Goal: Information Seeking & Learning: Understand process/instructions

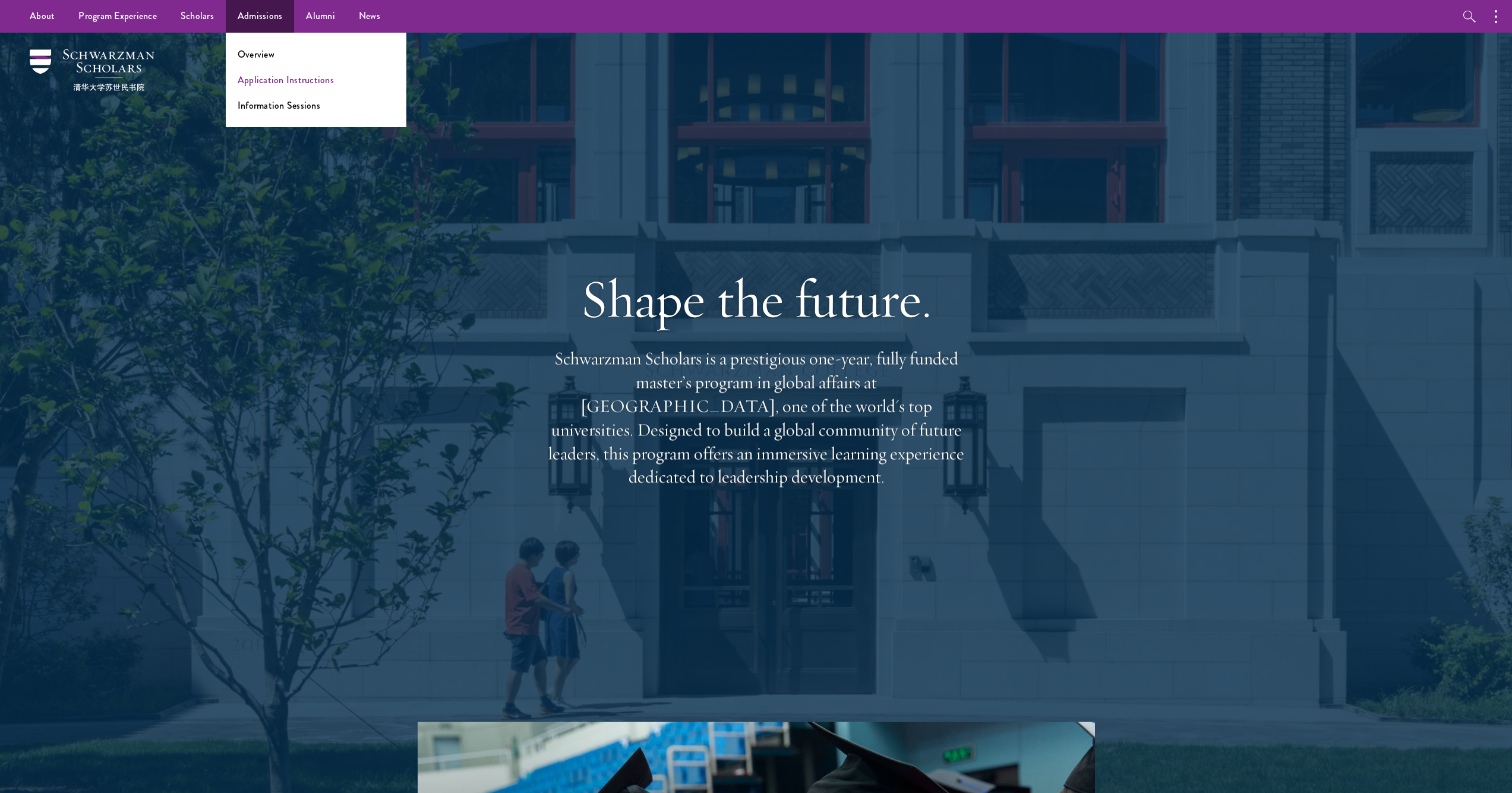
click at [260, 80] on link "Application Instructions" at bounding box center [286, 80] width 96 height 14
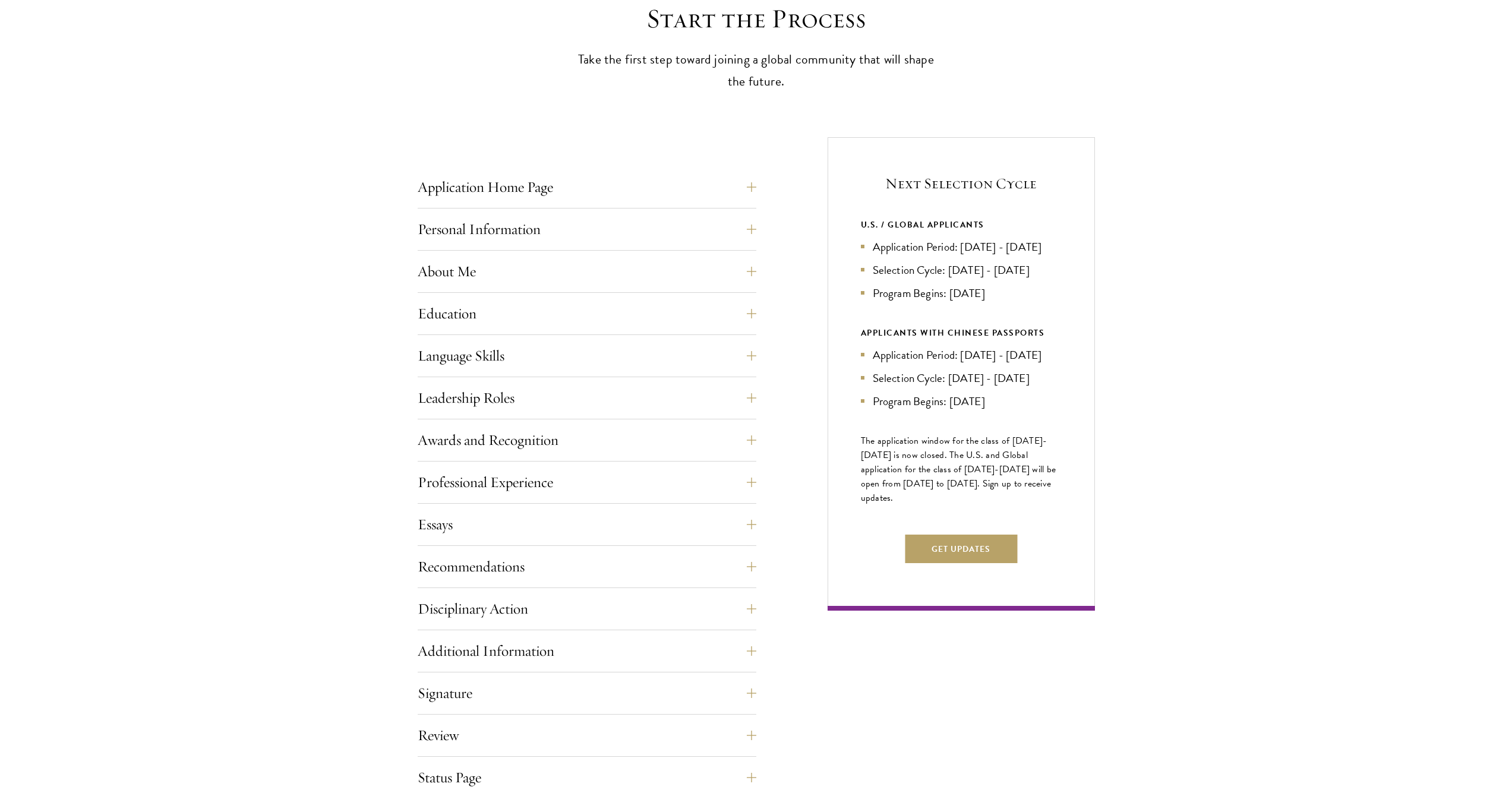
scroll to position [344, 0]
click at [485, 204] on div "Application Home Page The online application form must be completed in English.…" at bounding box center [587, 190] width 338 height 36
click at [485, 192] on button "Application Home Page" at bounding box center [596, 186] width 338 height 28
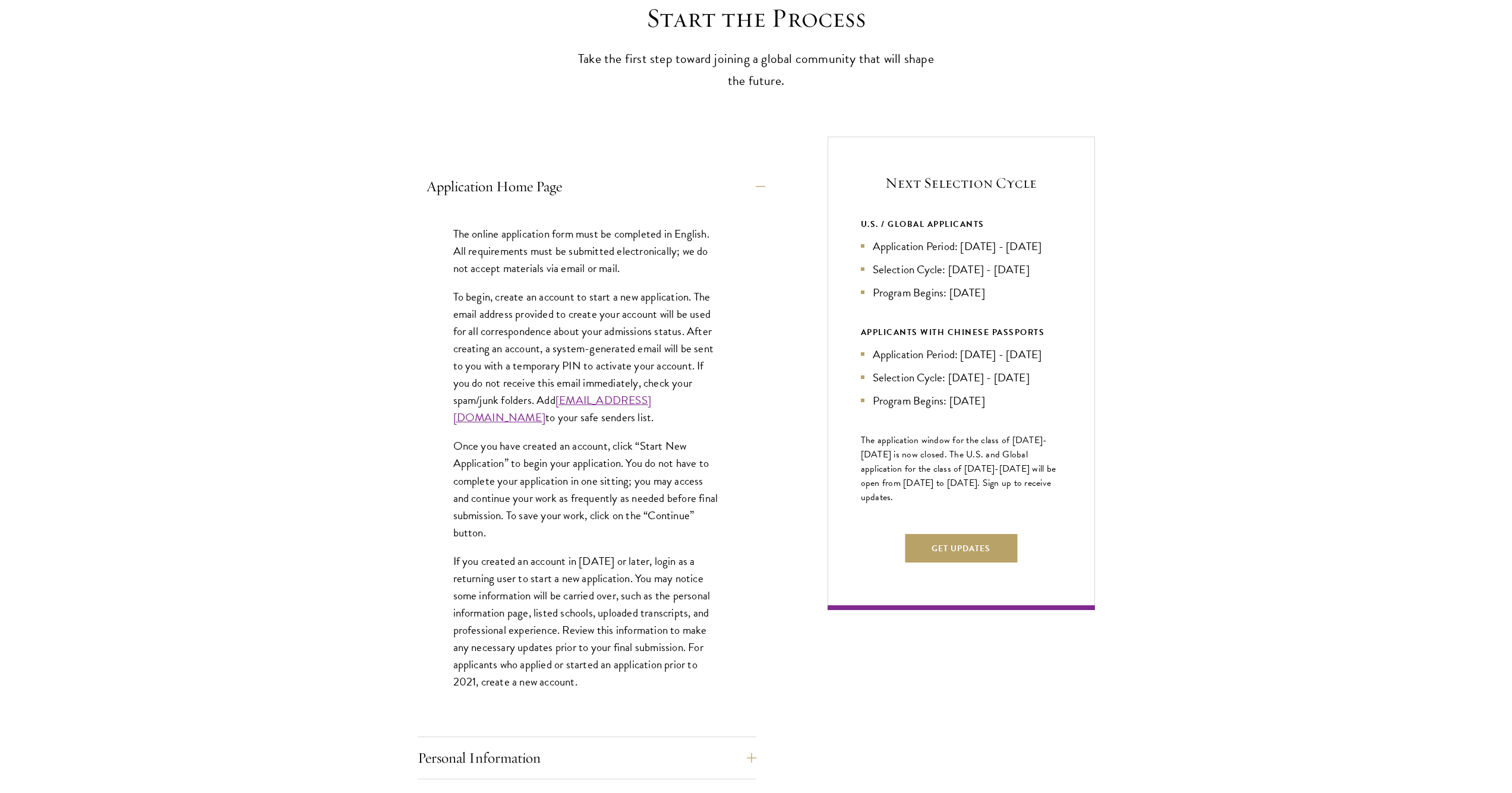
click at [485, 192] on button "Application Home Page" at bounding box center [596, 186] width 338 height 28
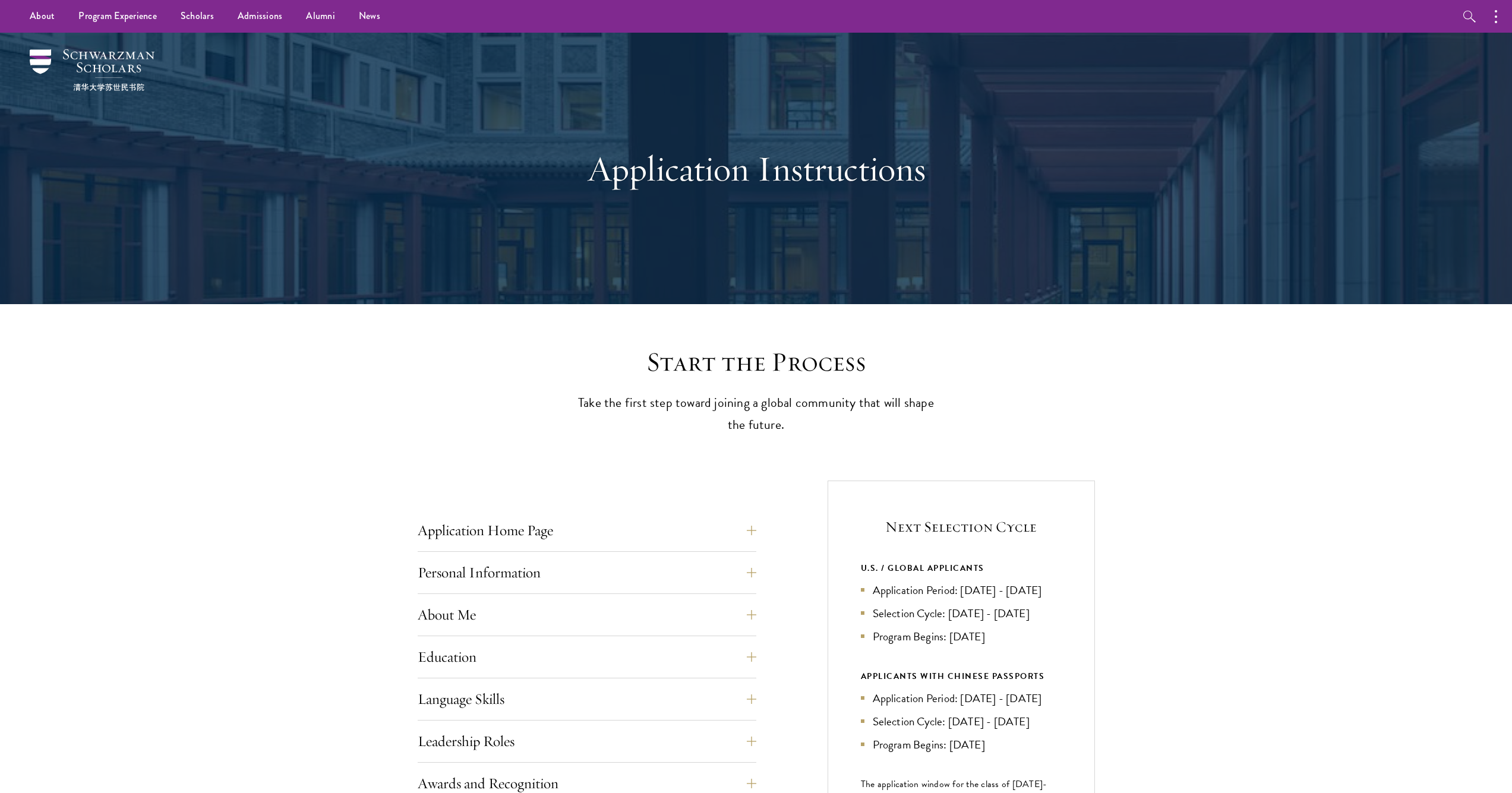
scroll to position [0, 0]
click at [374, 16] on link "News" at bounding box center [369, 16] width 45 height 33
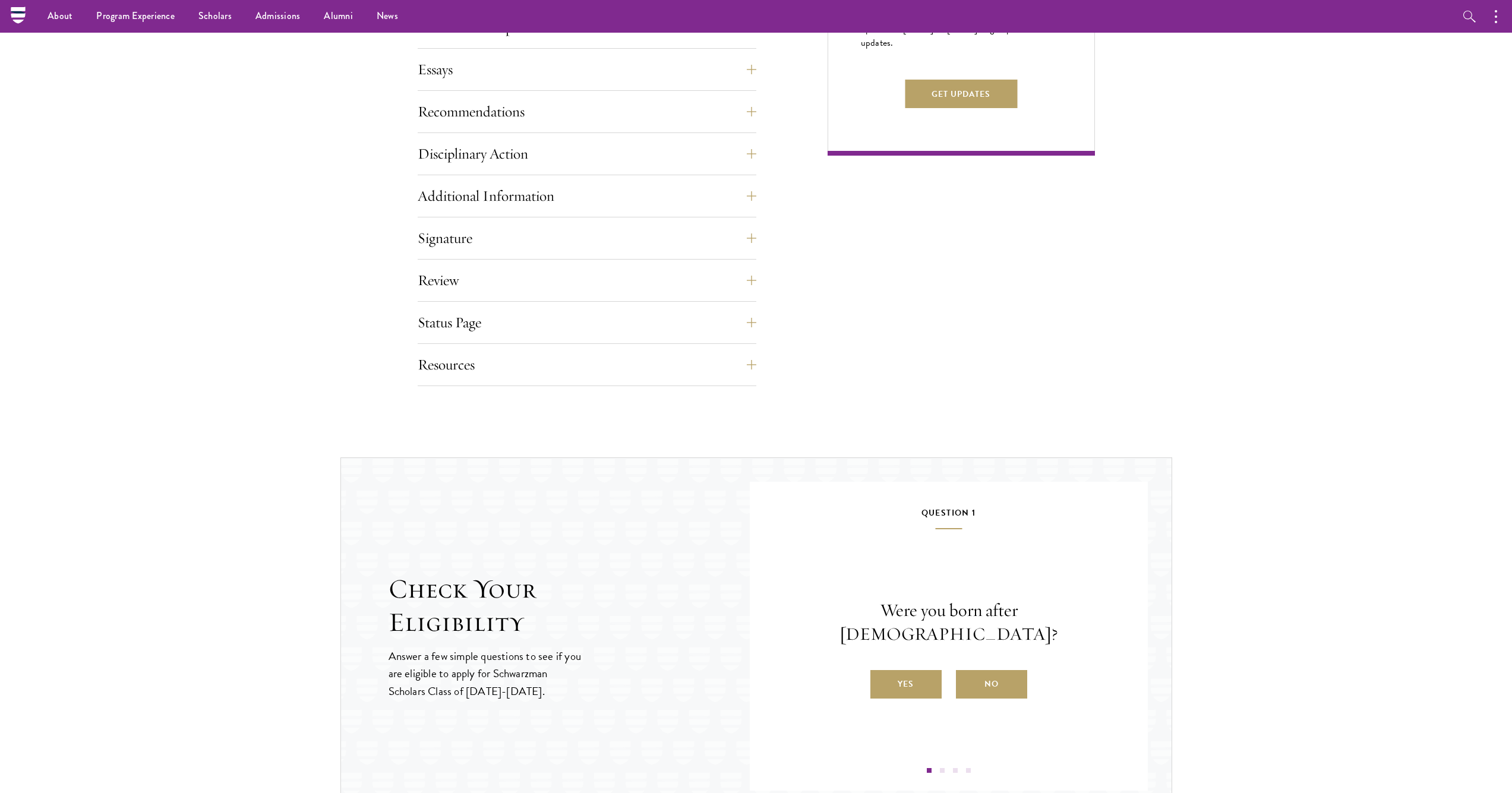
scroll to position [584, 0]
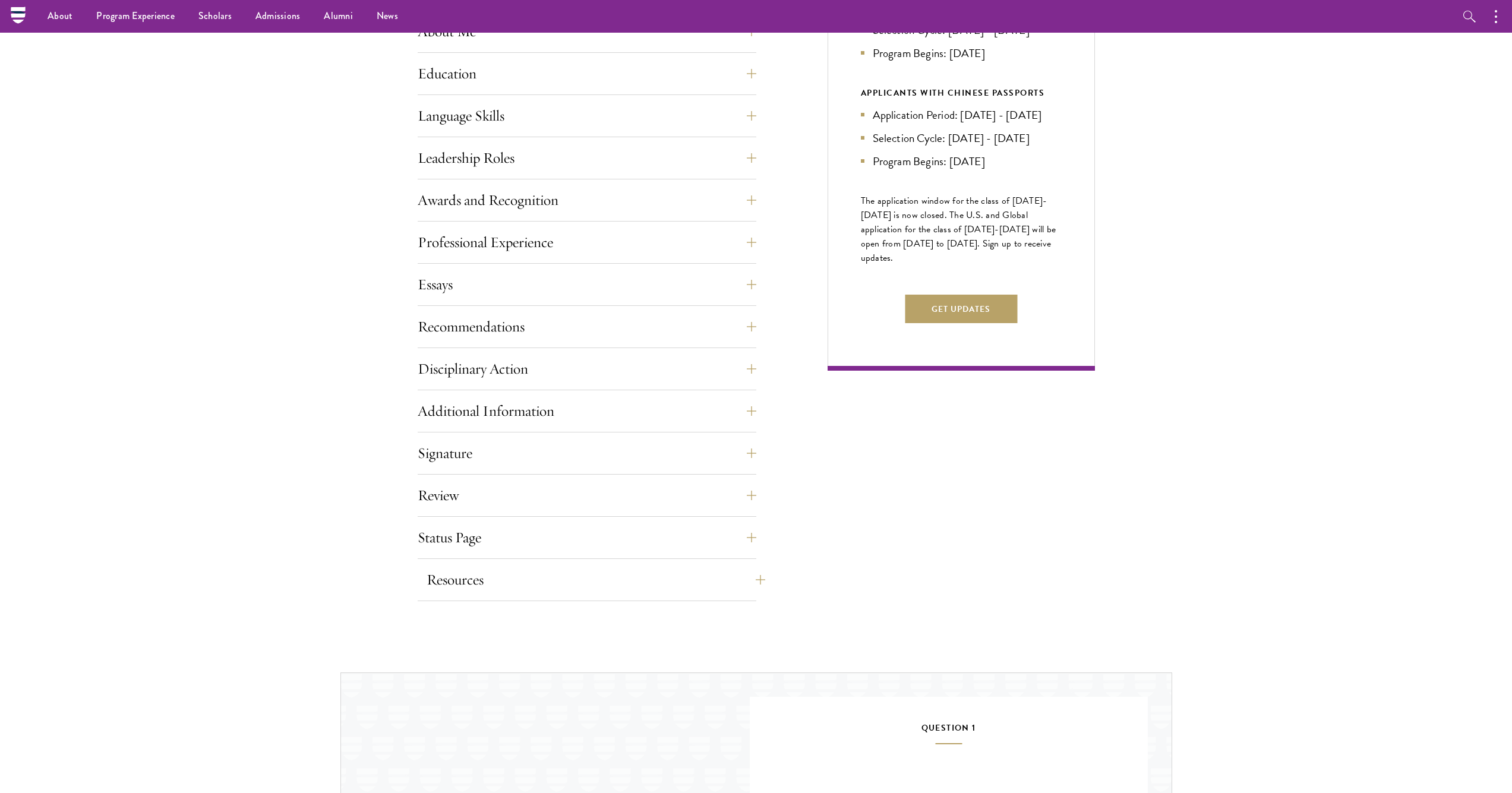
click at [635, 580] on button "Resources" at bounding box center [596, 579] width 338 height 28
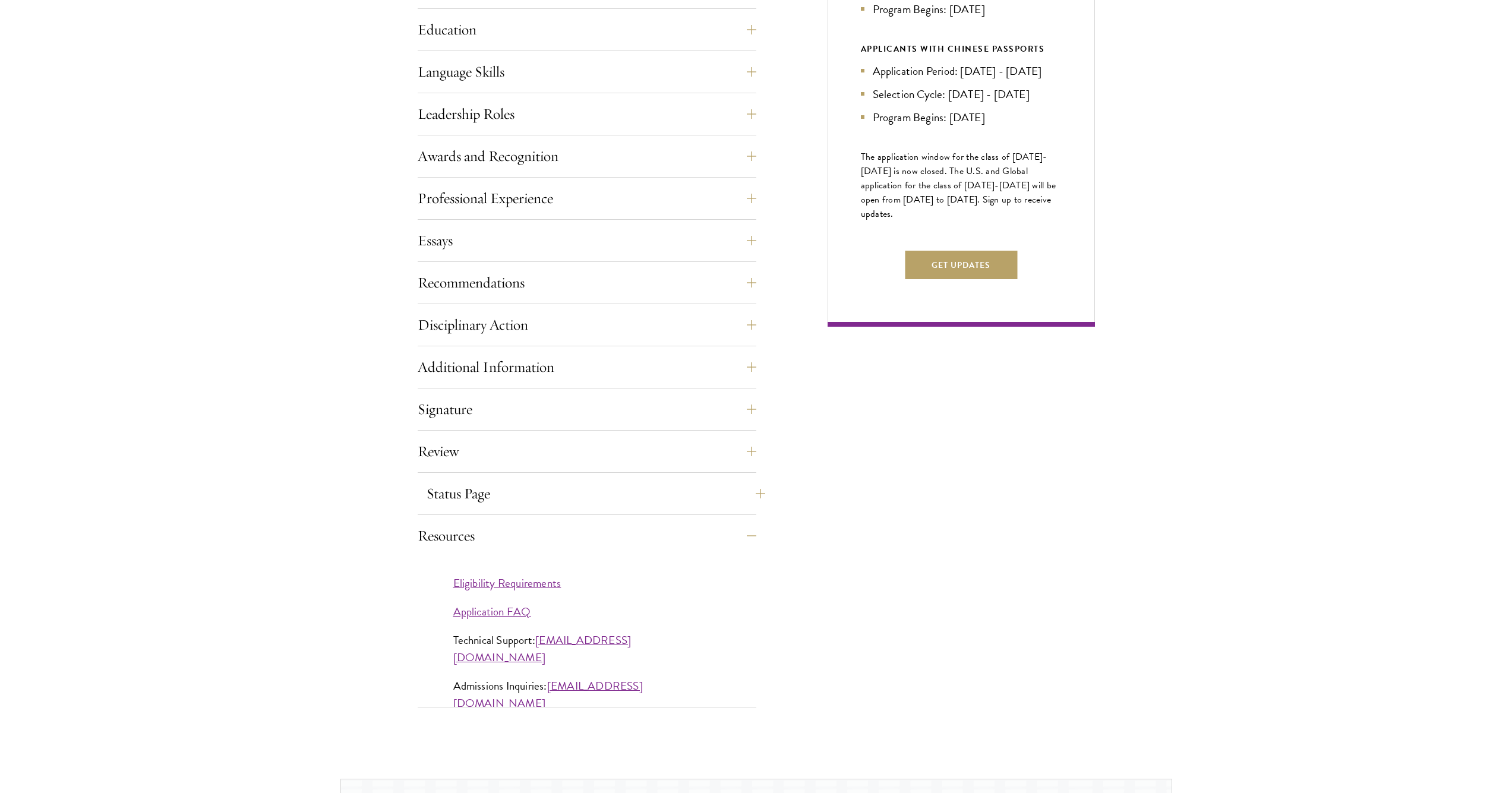
scroll to position [641, 0]
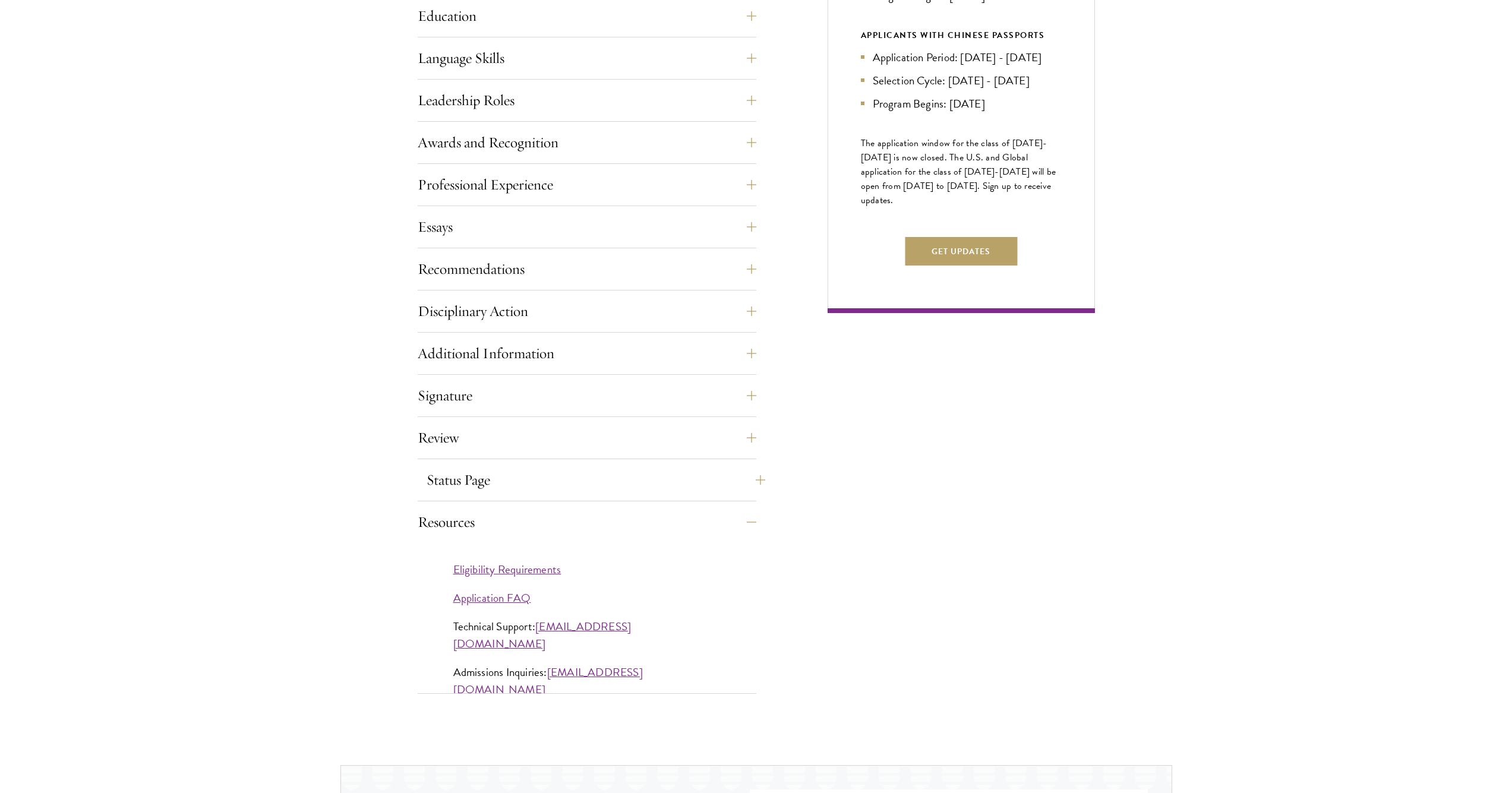
click at [625, 477] on button "Status Page" at bounding box center [596, 480] width 338 height 28
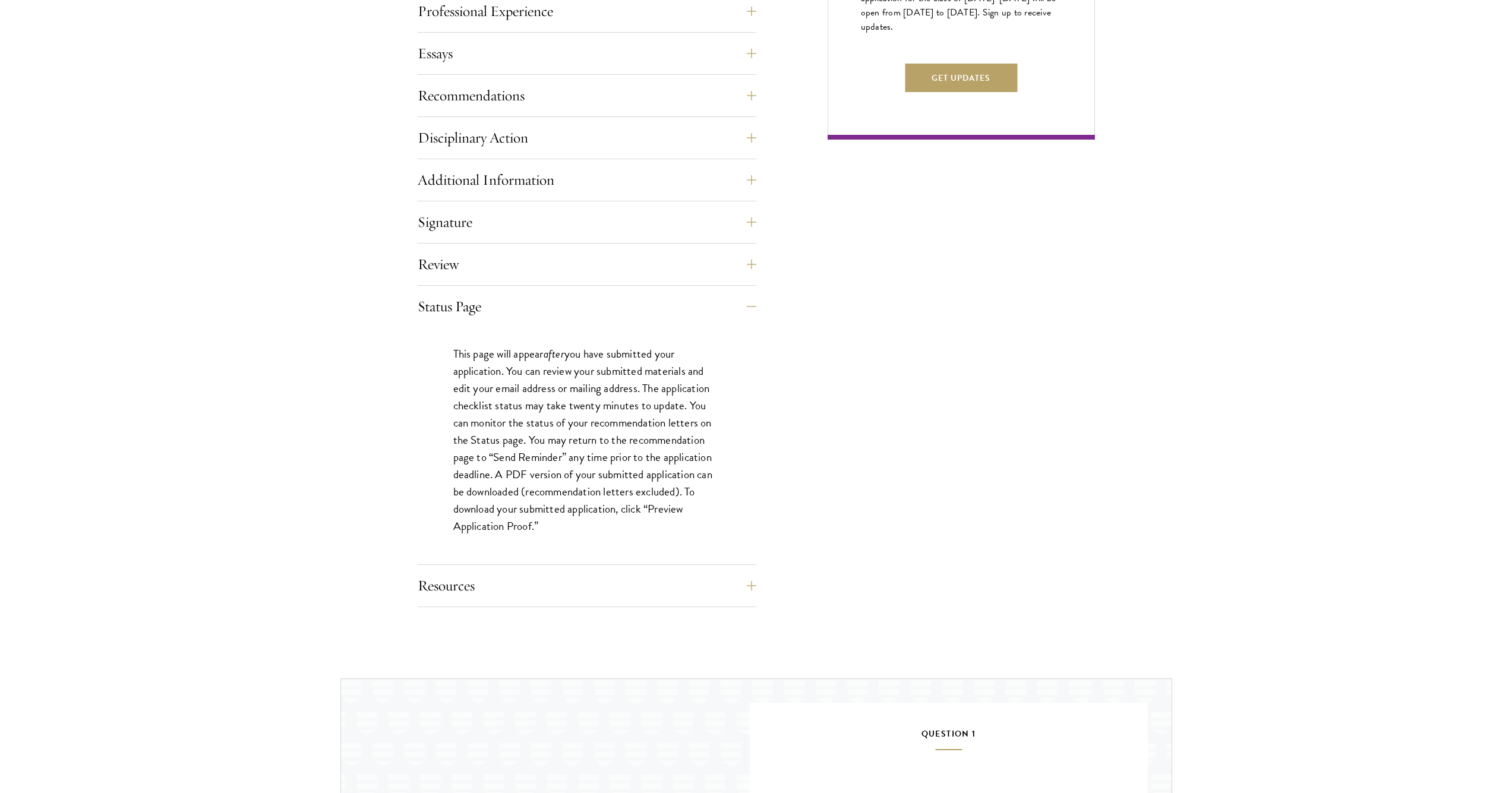
scroll to position [815, 0]
click at [604, 578] on button "Resources" at bounding box center [596, 585] width 338 height 28
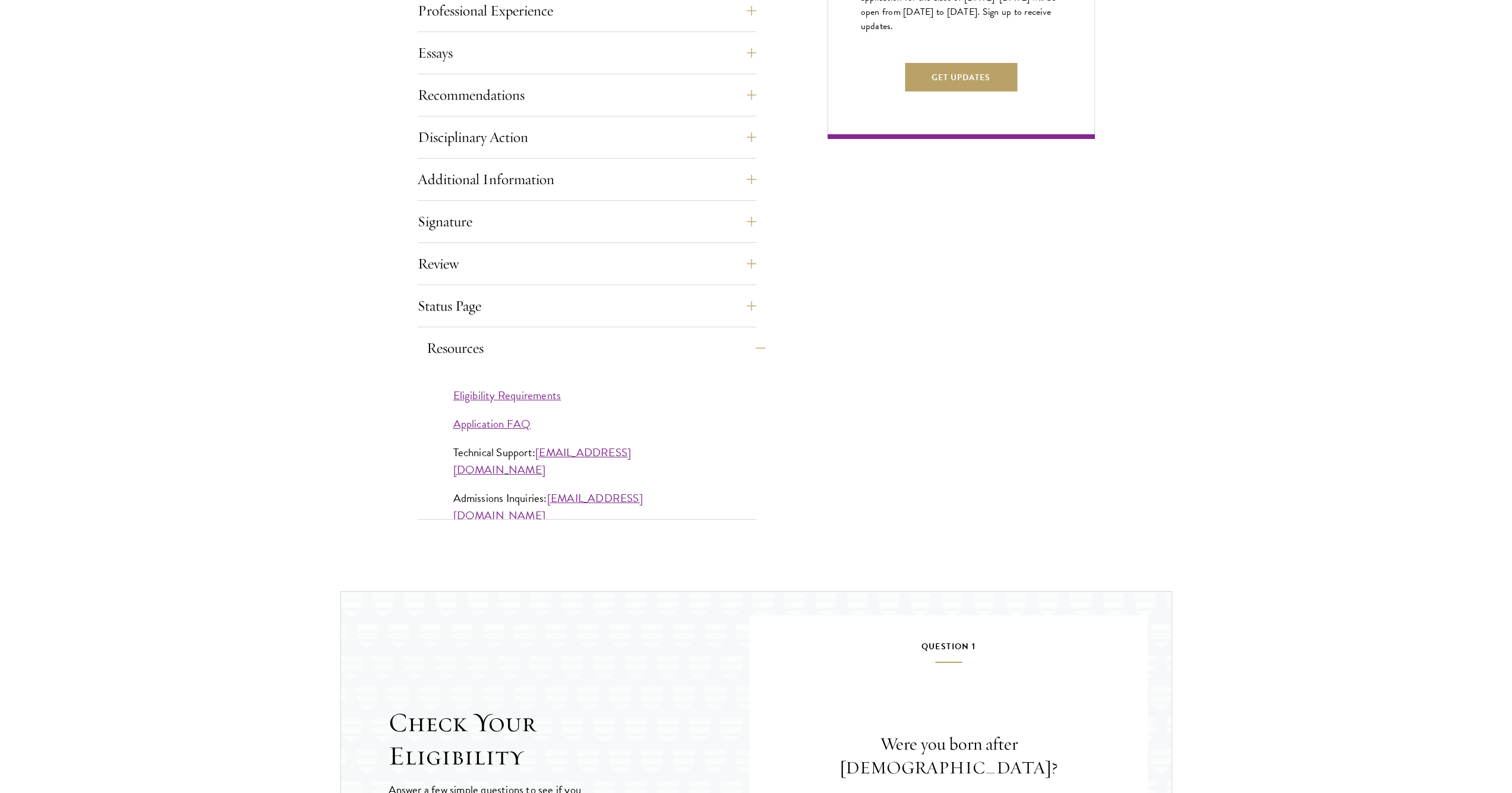
click at [637, 353] on button "Resources" at bounding box center [596, 348] width 338 height 28
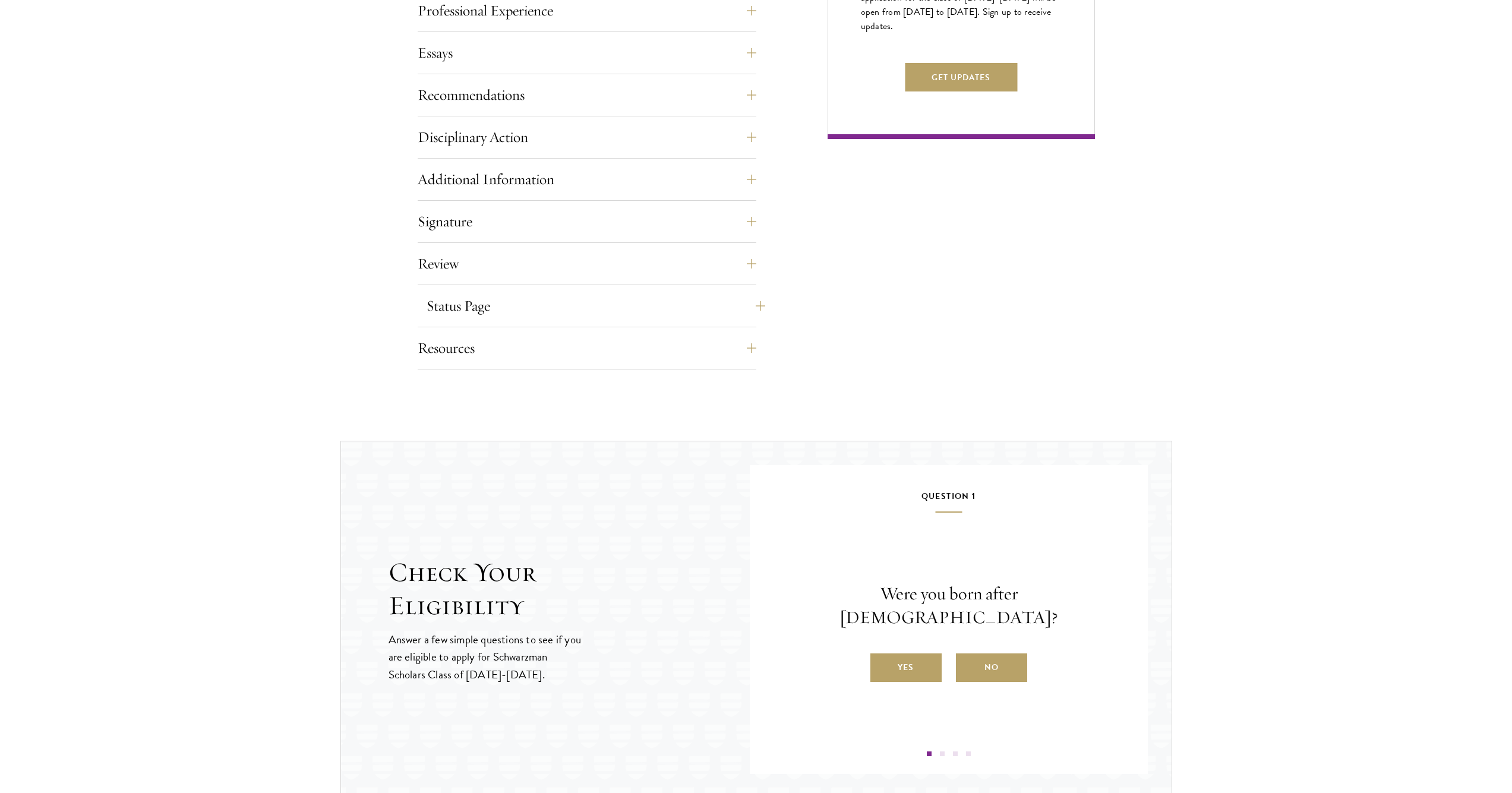
click at [635, 310] on button "Status Page" at bounding box center [596, 306] width 338 height 28
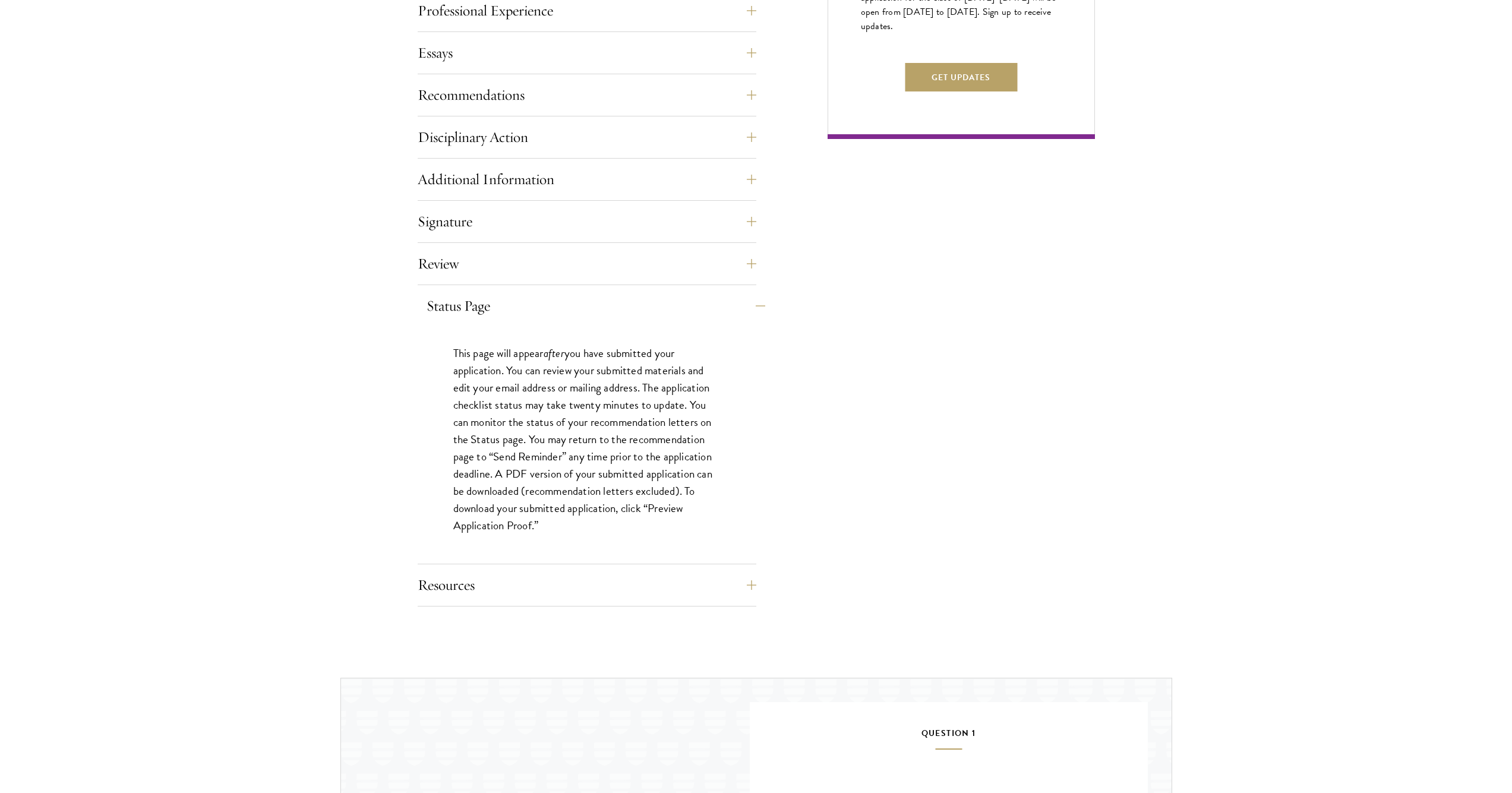
click at [635, 310] on button "Status Page" at bounding box center [596, 306] width 338 height 28
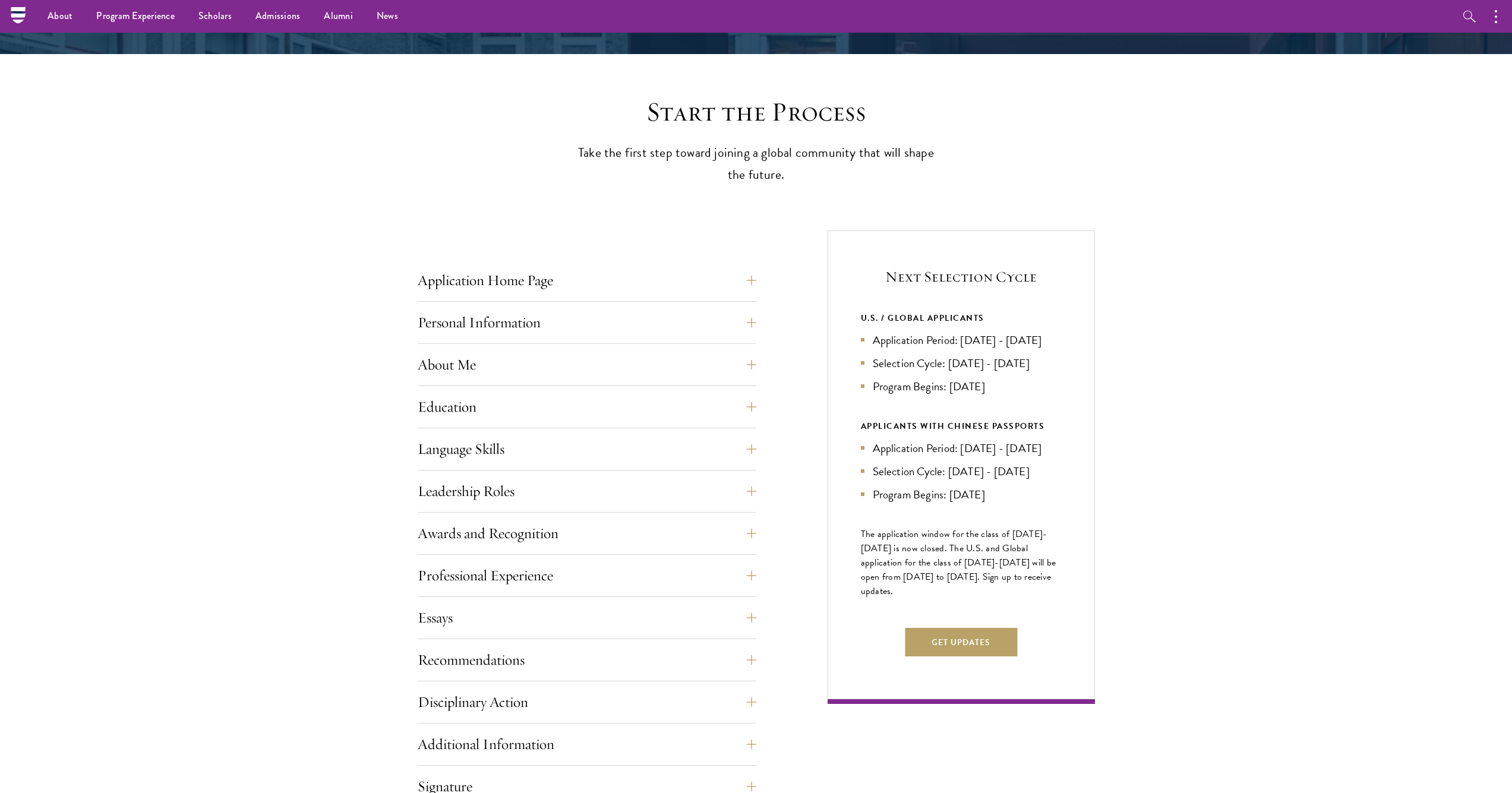
scroll to position [238, 0]
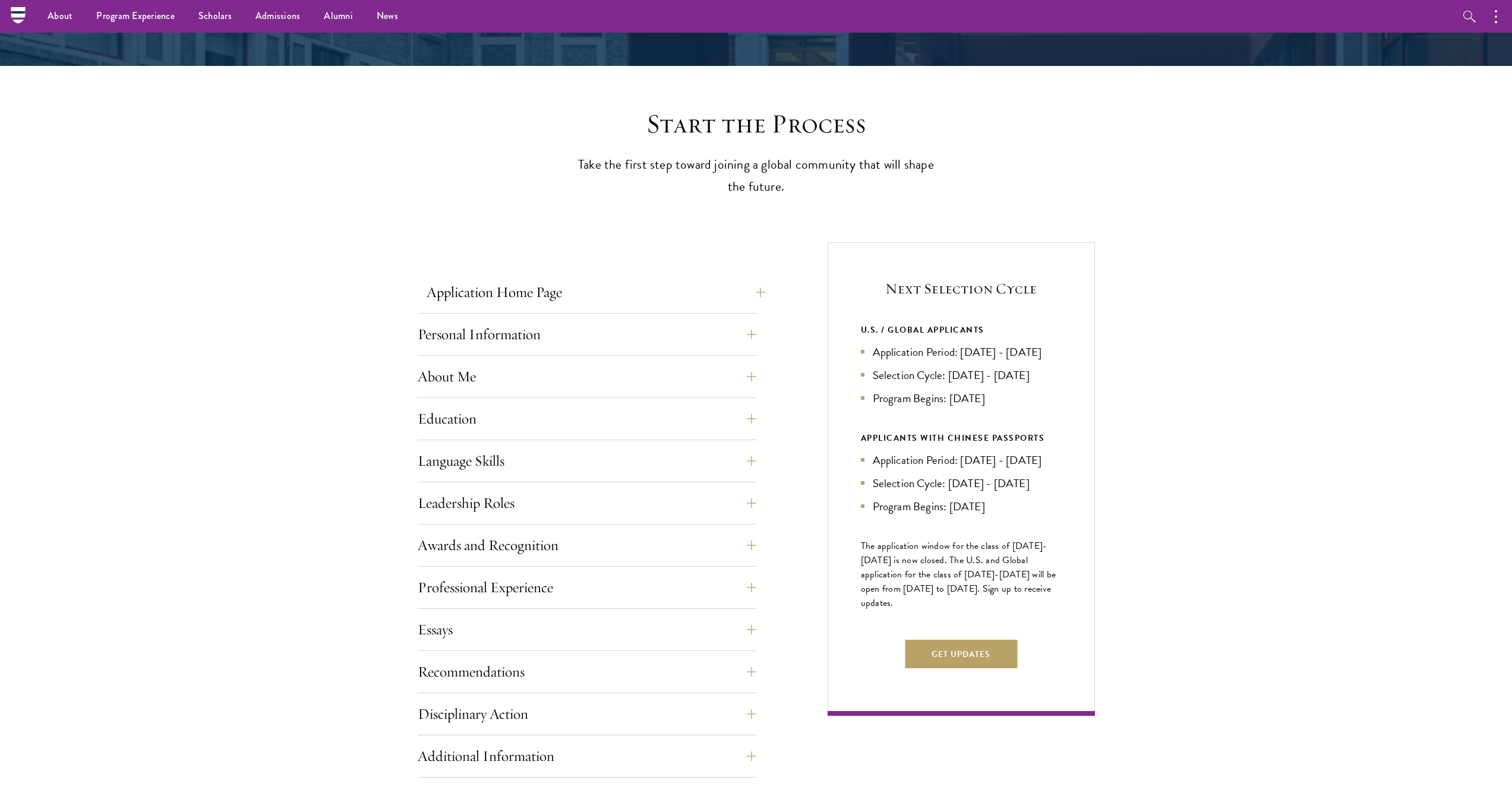
click at [573, 304] on button "Application Home Page" at bounding box center [596, 292] width 338 height 28
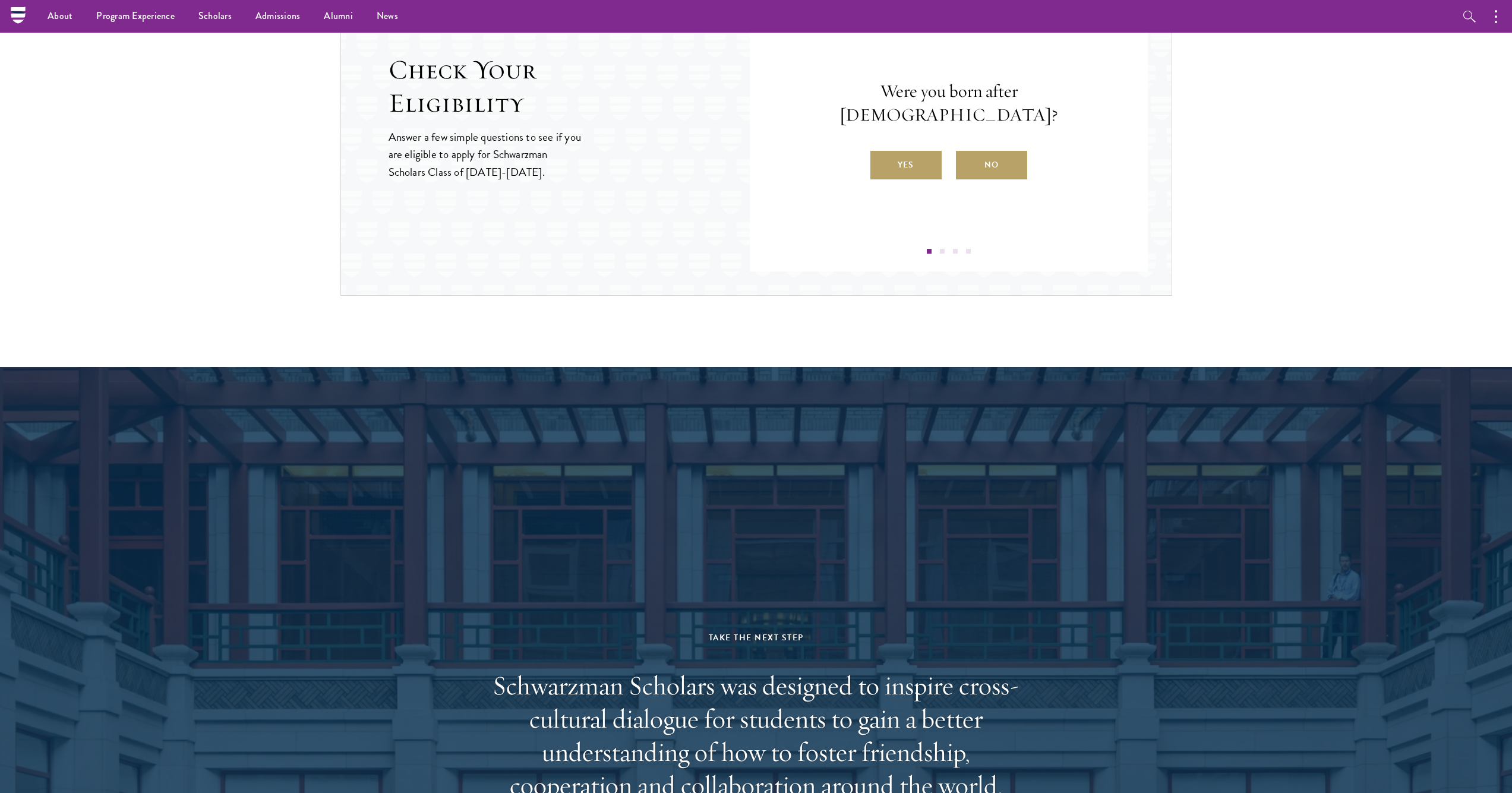
scroll to position [1583, 0]
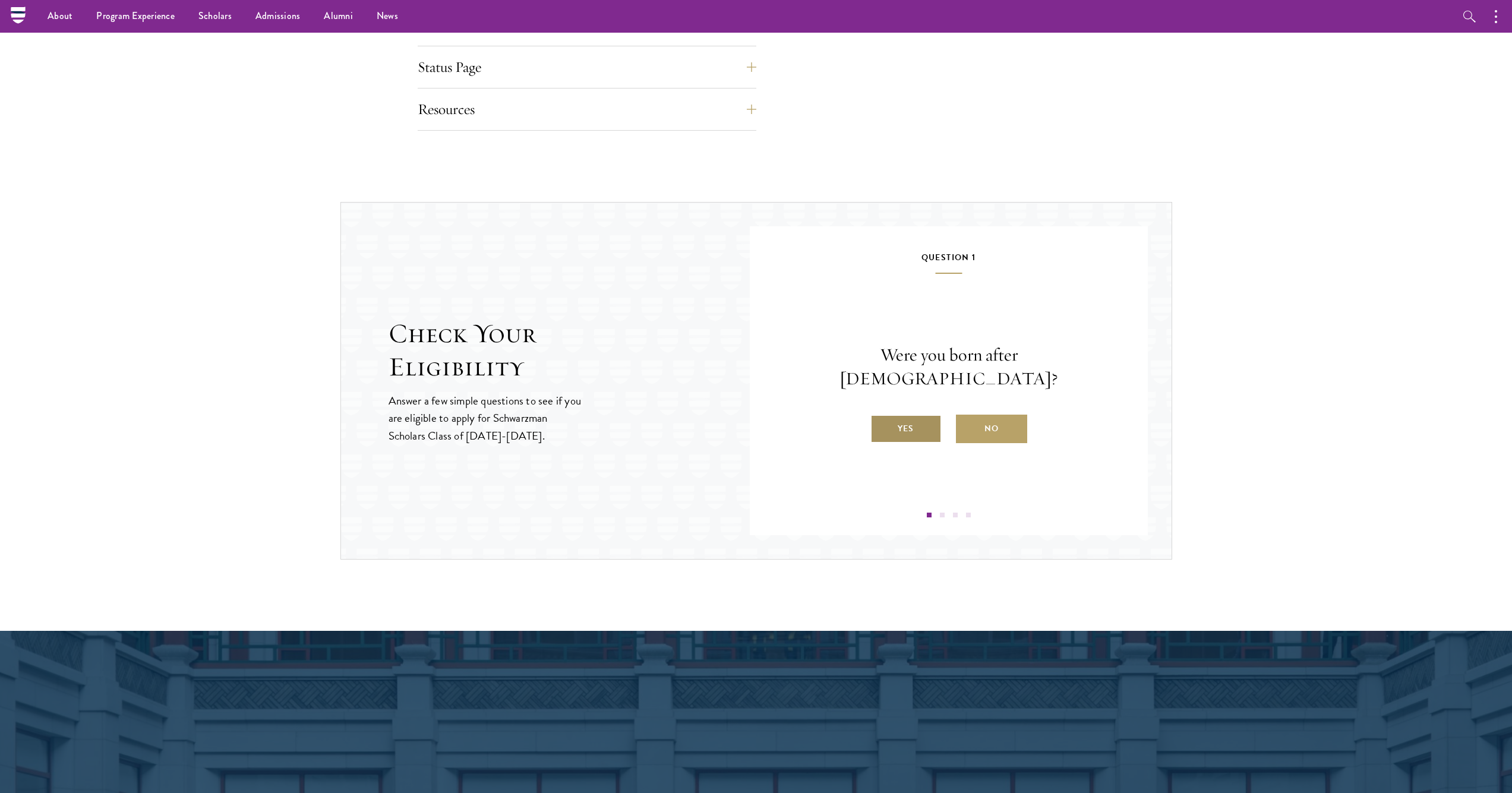
click at [890, 419] on label "Yes" at bounding box center [906, 429] width 71 height 28
click at [881, 419] on input "Yes" at bounding box center [875, 421] width 11 height 11
click at [905, 428] on label "Yes" at bounding box center [906, 429] width 71 height 28
click at [881, 427] on input "Yes" at bounding box center [875, 421] width 11 height 11
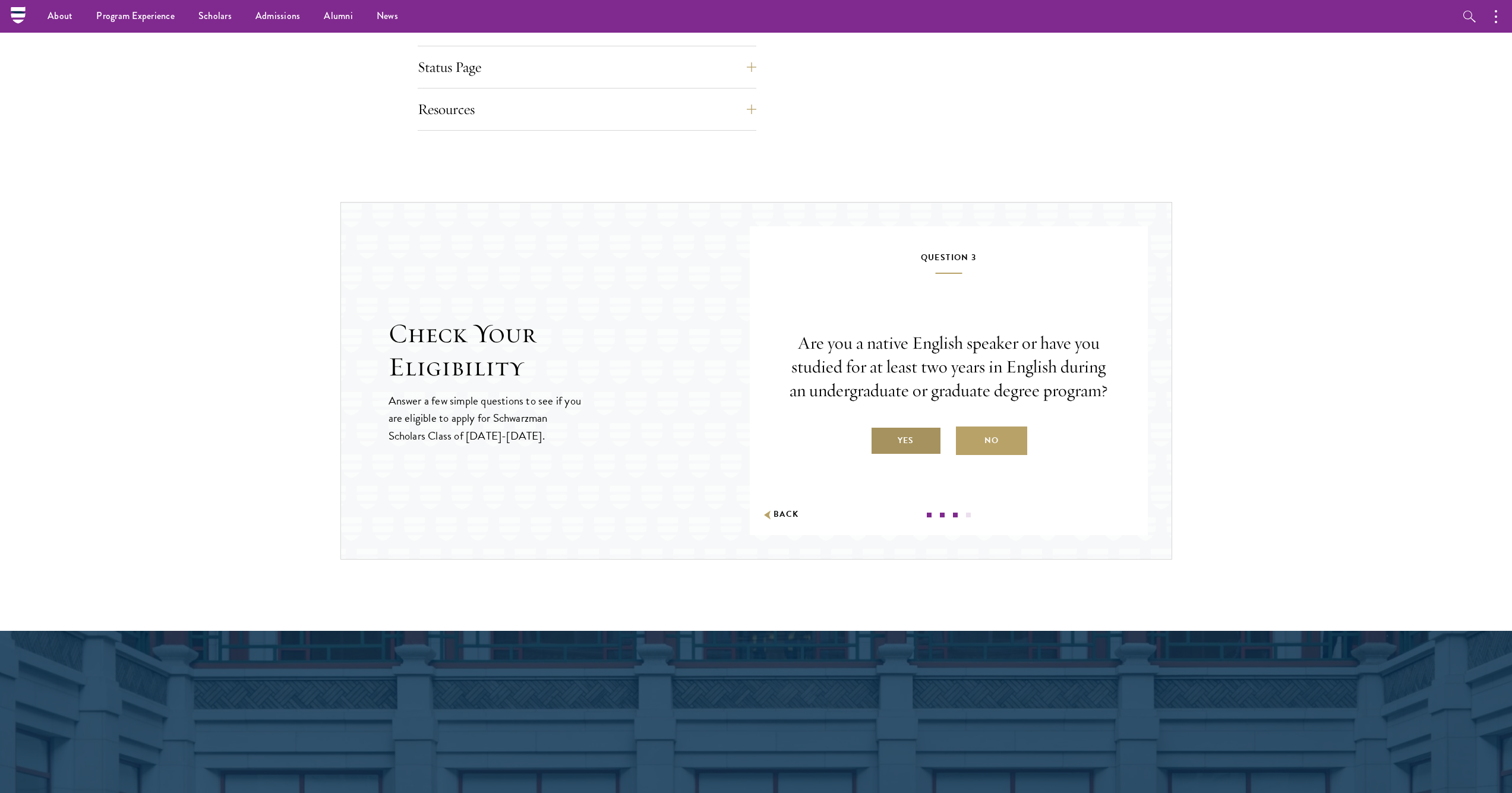
click at [907, 438] on label "Yes" at bounding box center [906, 441] width 71 height 28
click at [881, 438] on input "Yes" at bounding box center [875, 433] width 11 height 11
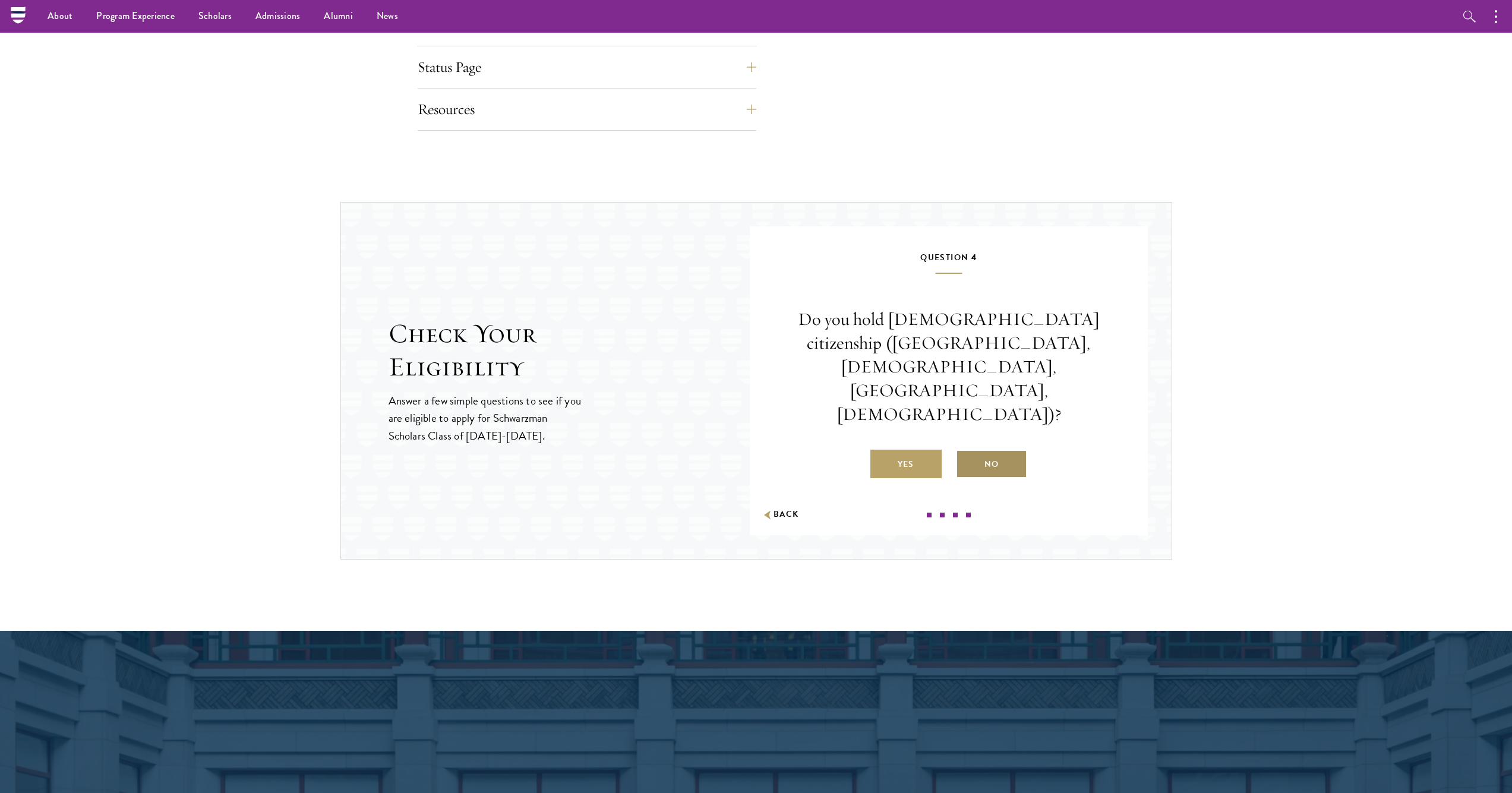
click at [997, 449] on label "No" at bounding box center [991, 463] width 71 height 28
click at [966, 451] on input "No" at bounding box center [961, 456] width 11 height 11
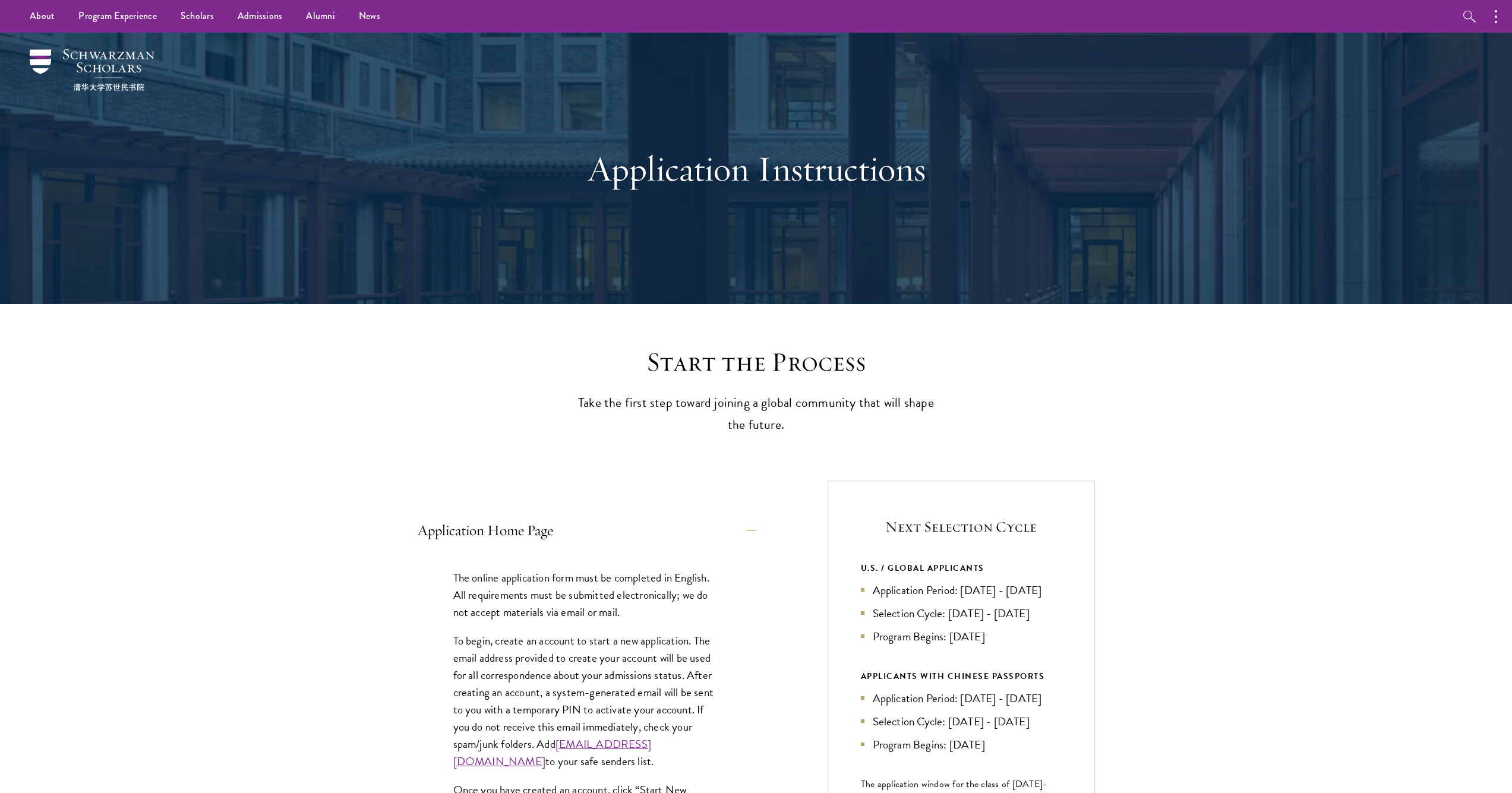
scroll to position [0, 0]
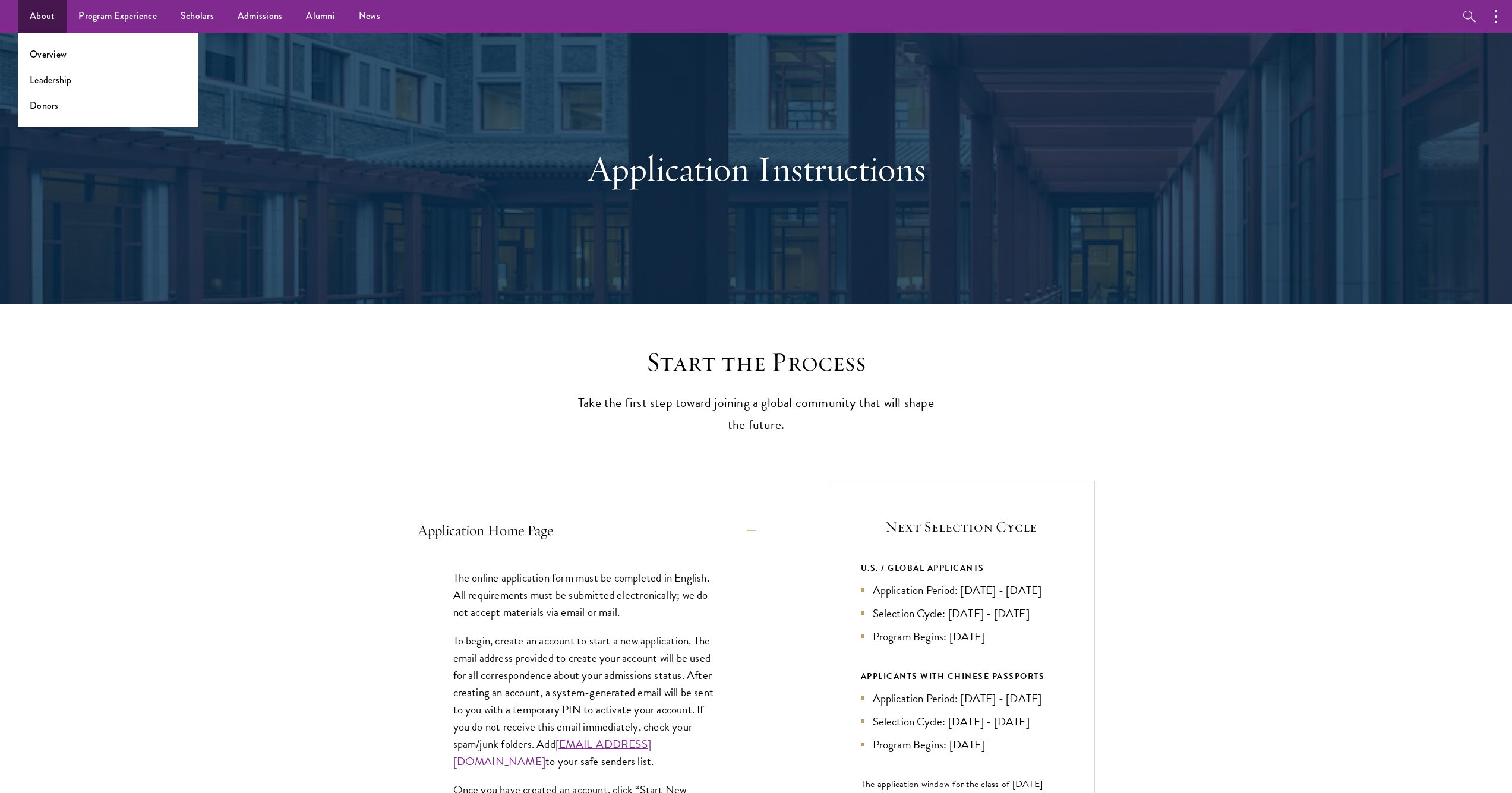
click at [54, 14] on link "About" at bounding box center [42, 16] width 49 height 33
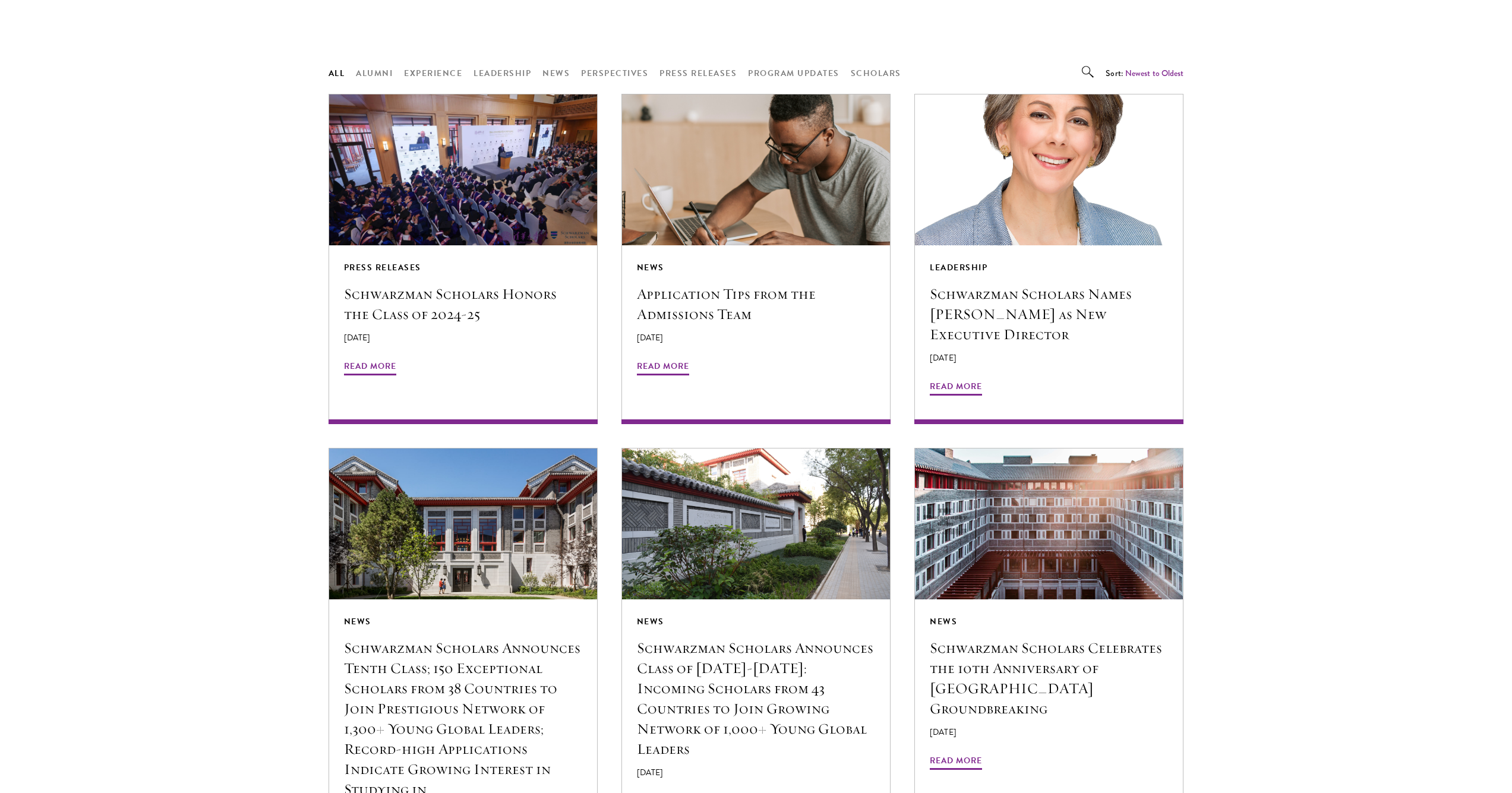
scroll to position [935, 0]
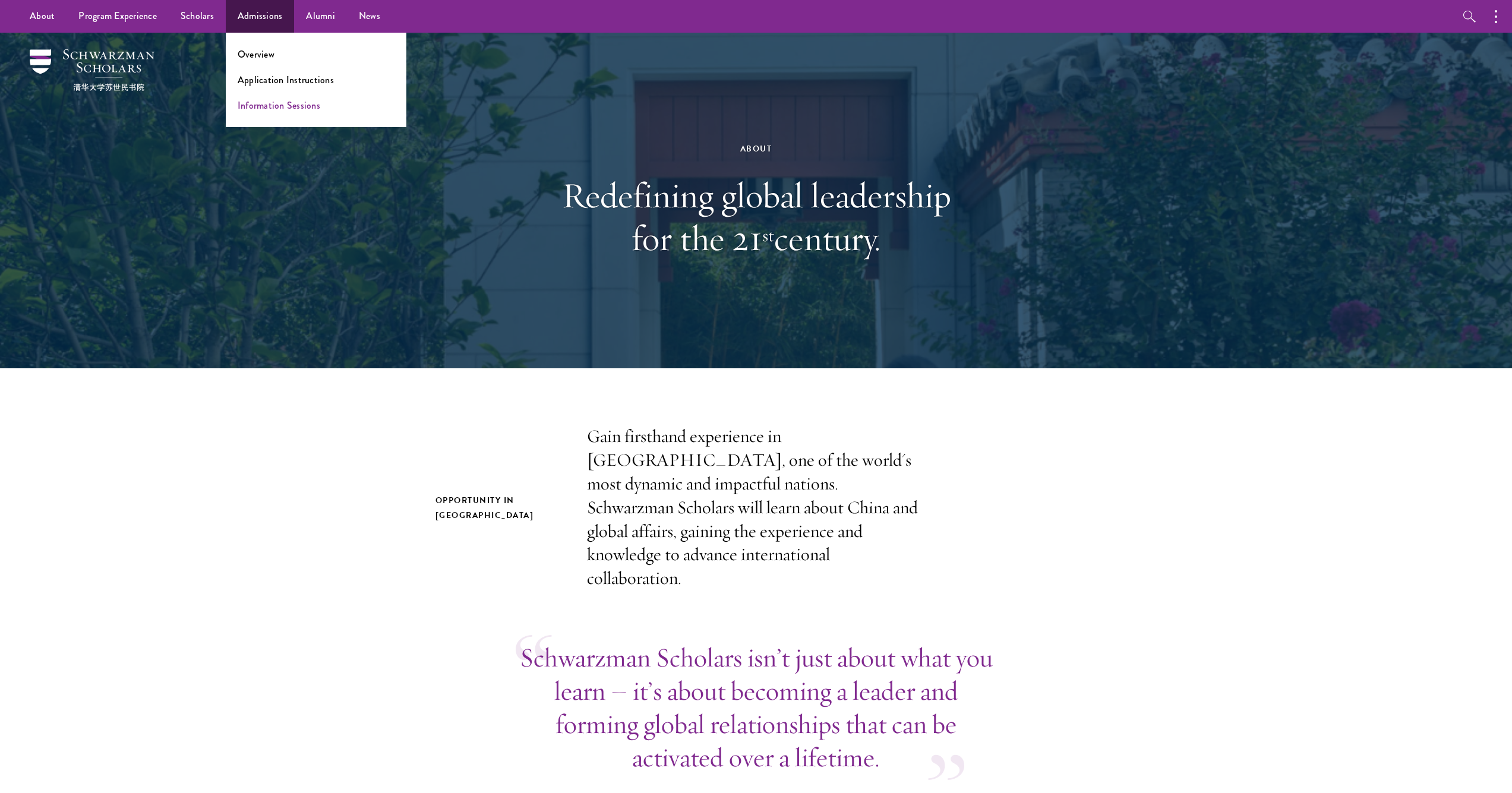
click at [256, 108] on link "Information Sessions" at bounding box center [279, 105] width 83 height 14
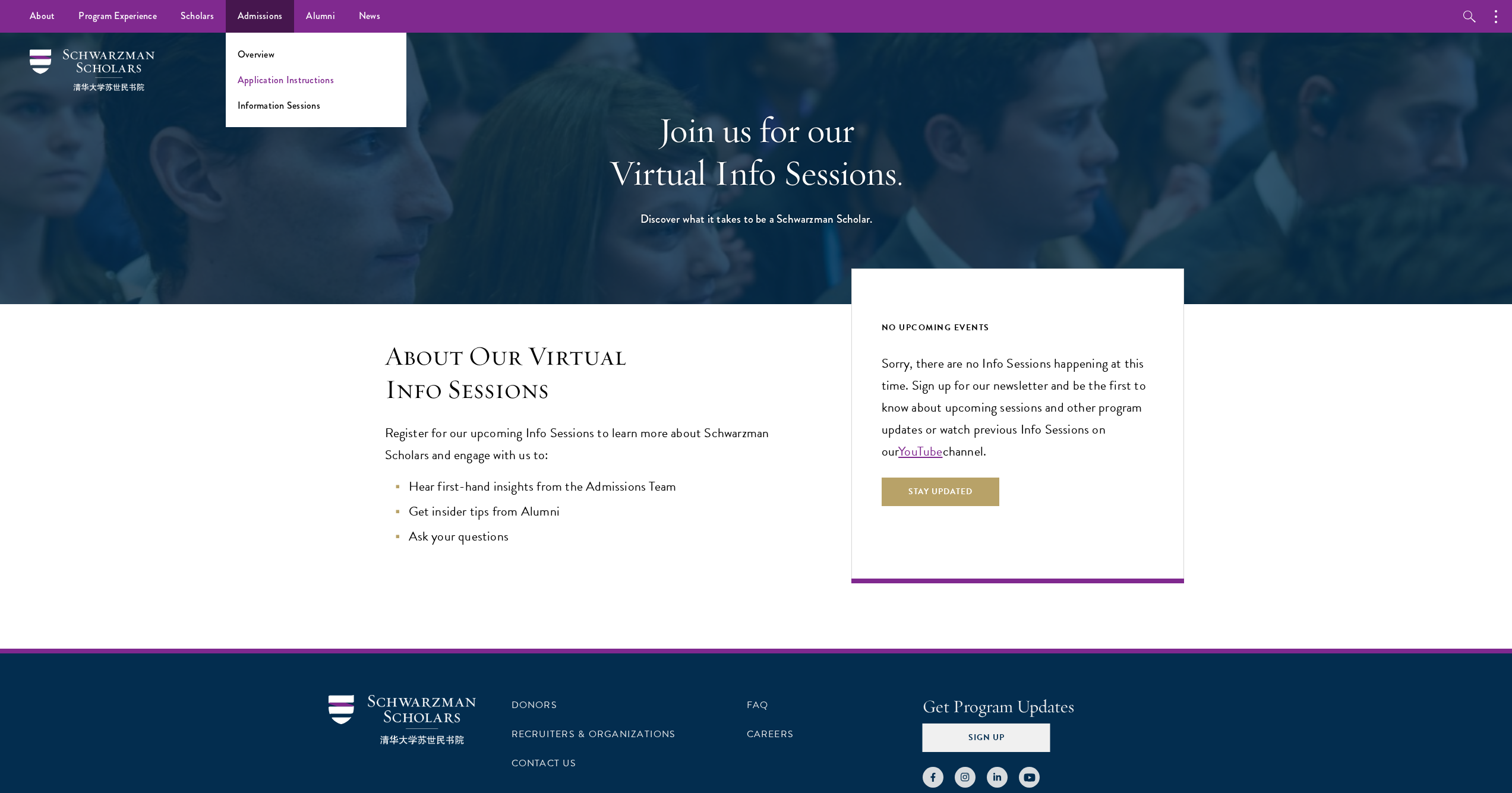
click at [262, 78] on link "Application Instructions" at bounding box center [286, 80] width 96 height 14
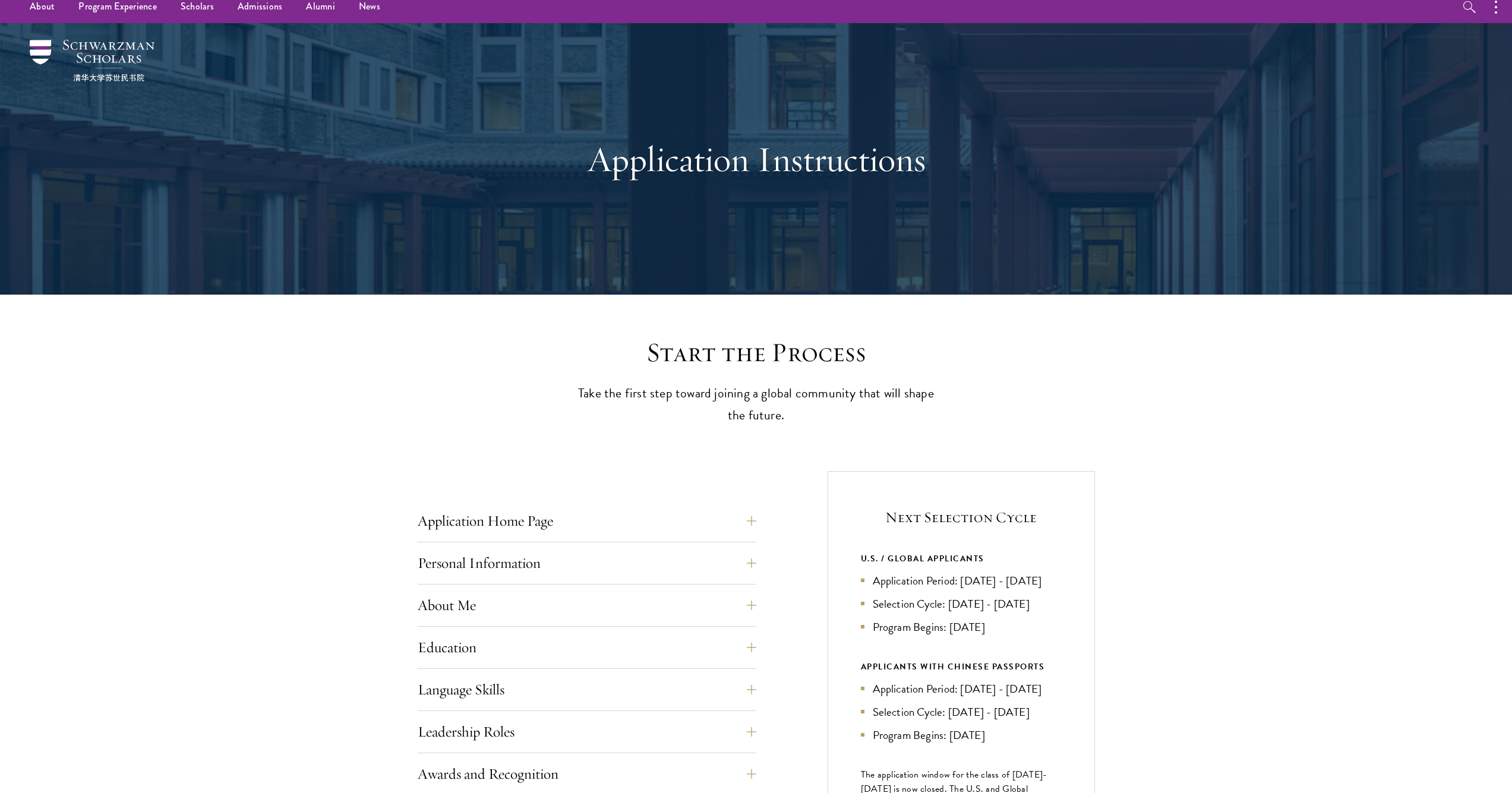
scroll to position [10, 0]
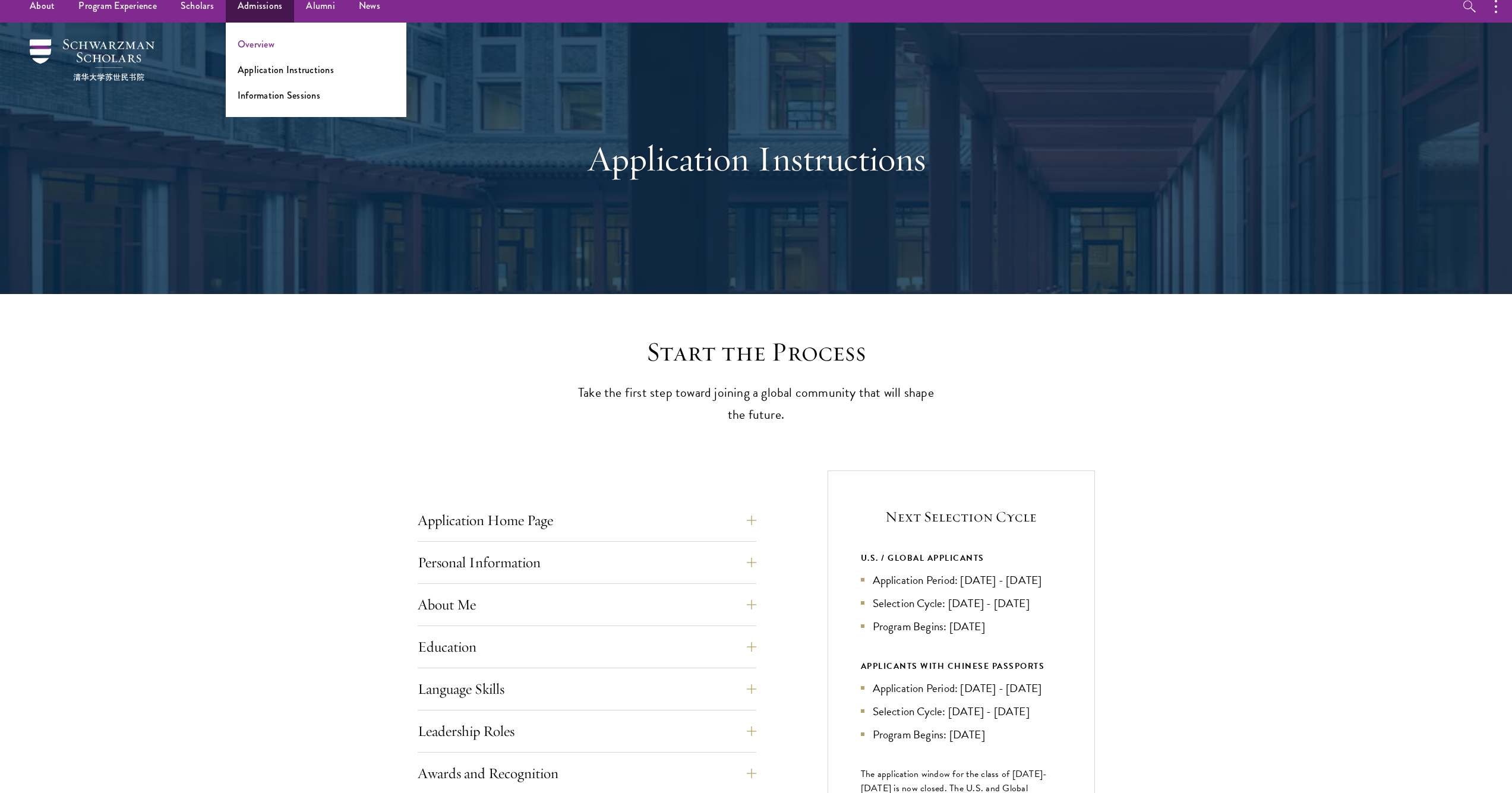
click at [264, 40] on link "Overview" at bounding box center [256, 44] width 37 height 14
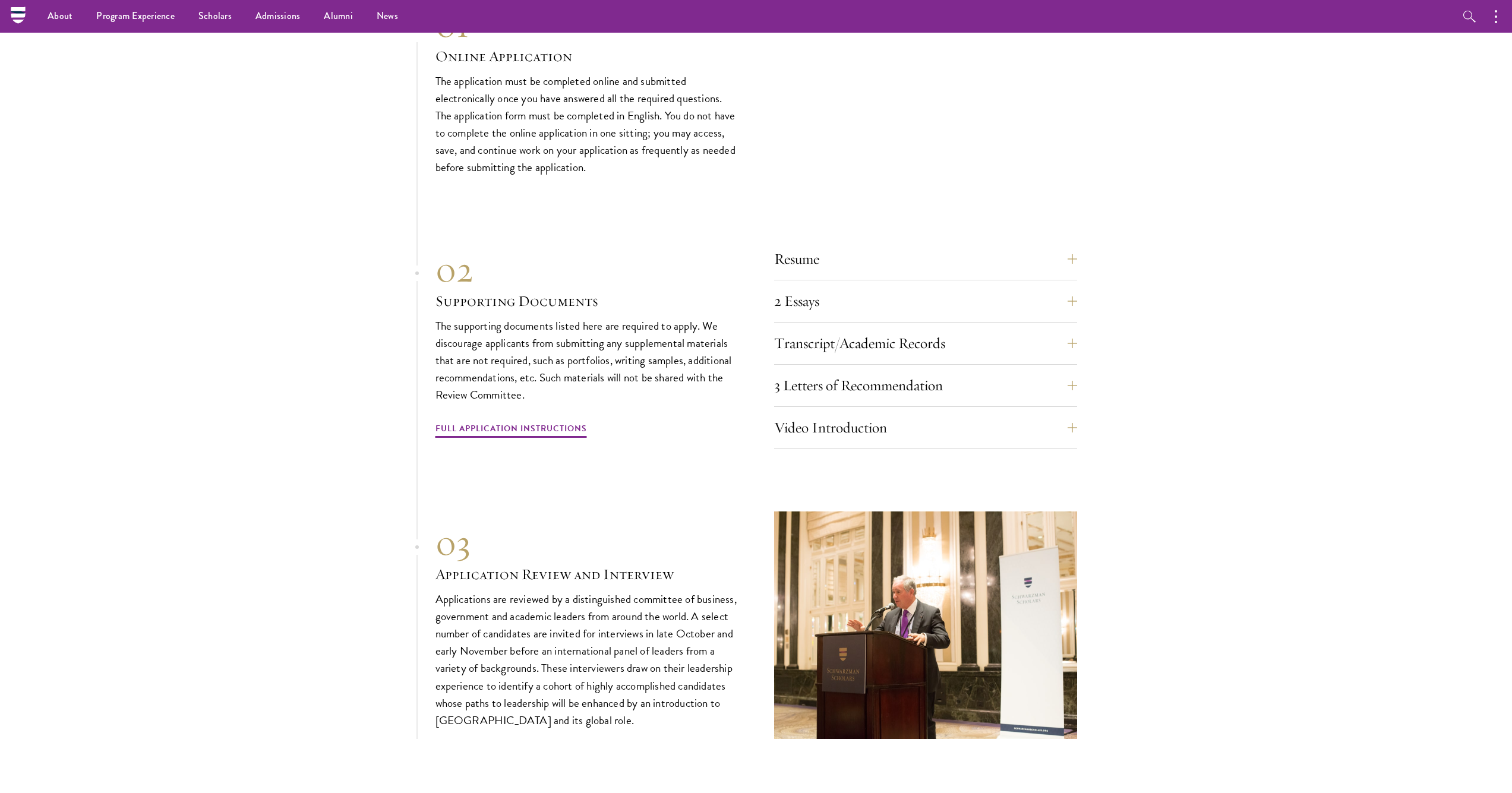
scroll to position [3541, 0]
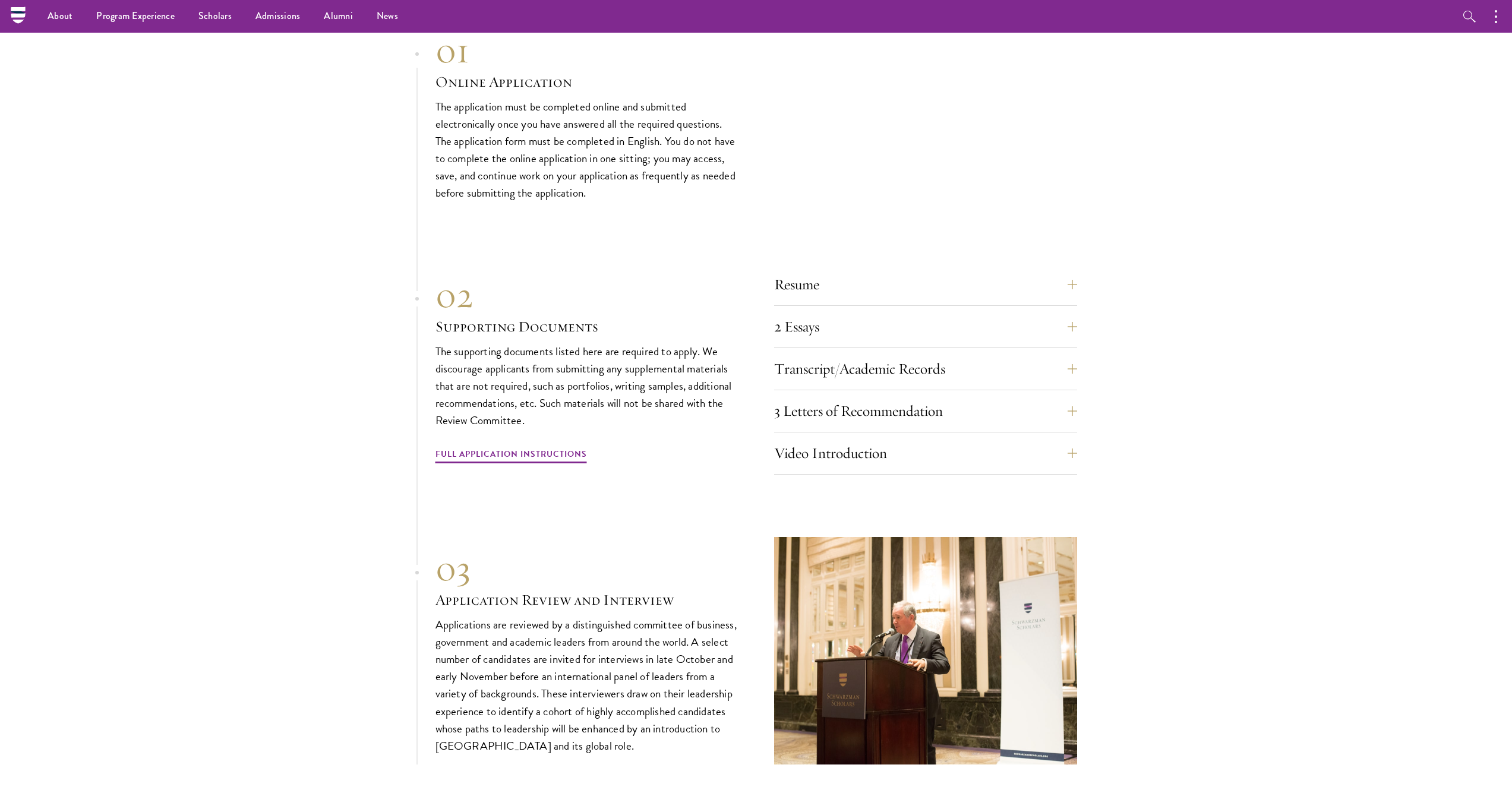
click at [860, 393] on div "Resume A current version of your resume or CV (maximum 2 pages). 2 Essays The t…" at bounding box center [925, 373] width 303 height 204
click at [860, 439] on button "Video Introduction" at bounding box center [934, 453] width 303 height 28
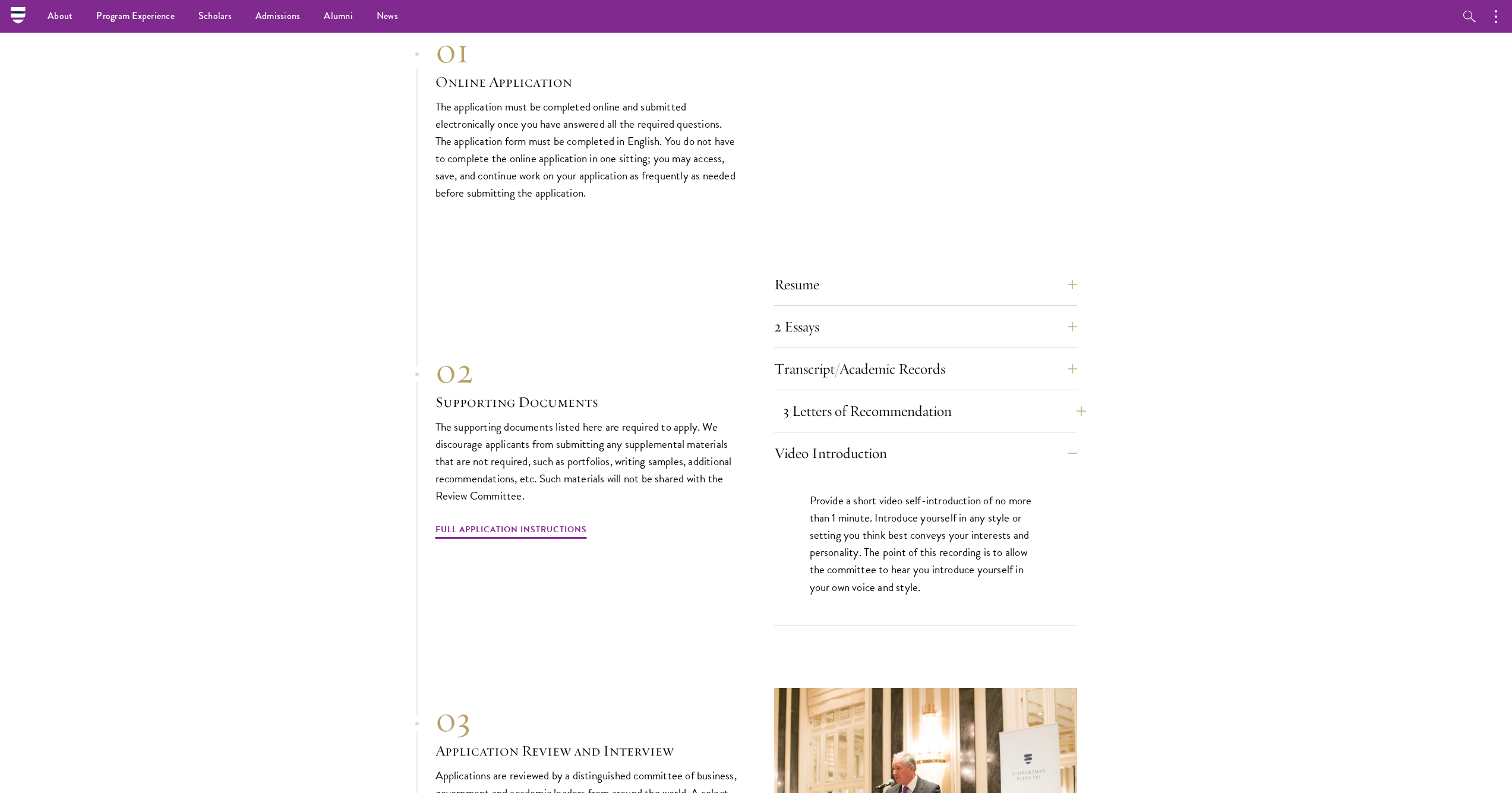
click at [845, 397] on button "3 Letters of Recommendation" at bounding box center [934, 411] width 303 height 28
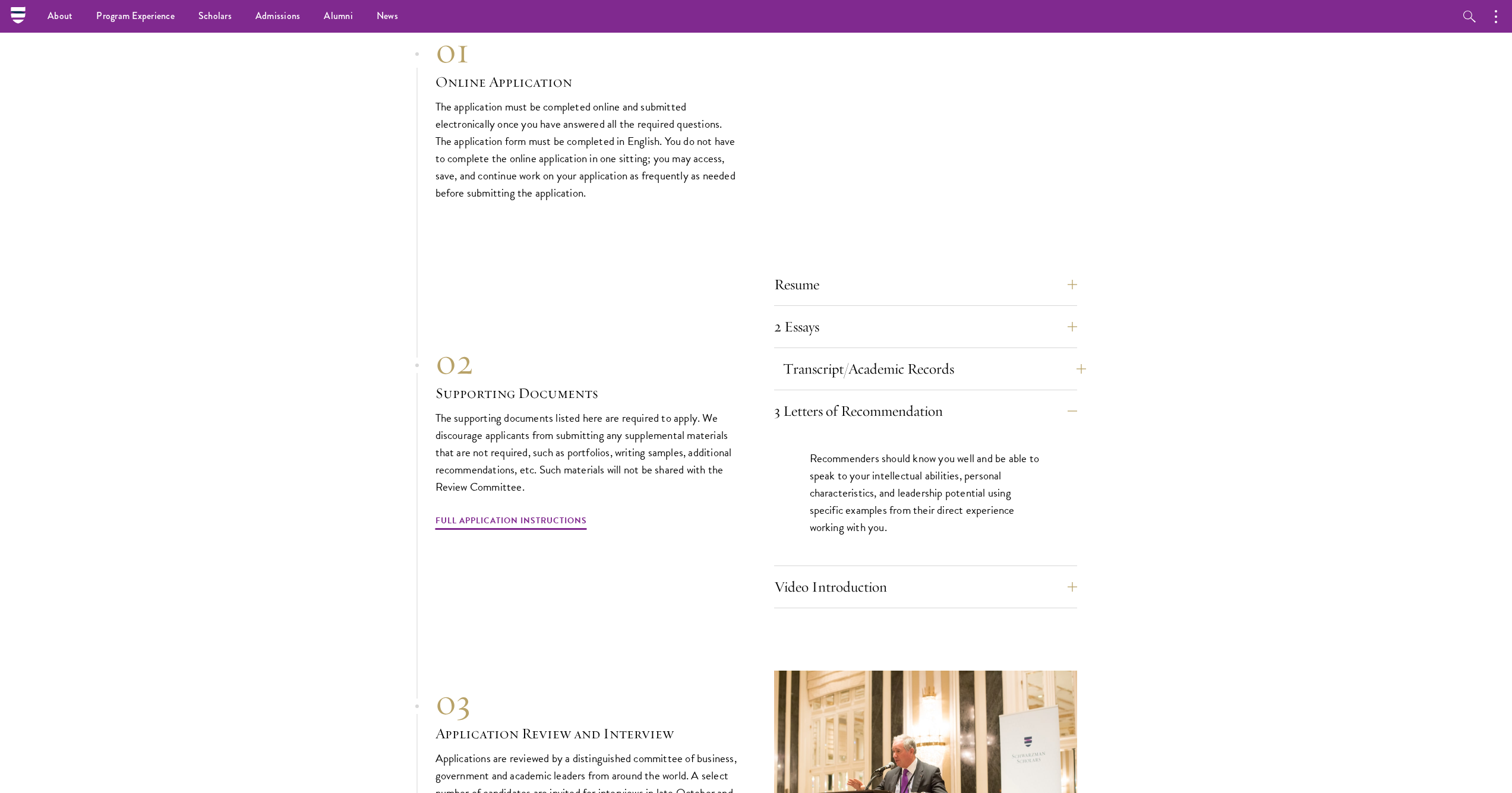
click at [841, 355] on button "Transcript/Academic Records" at bounding box center [934, 369] width 303 height 28
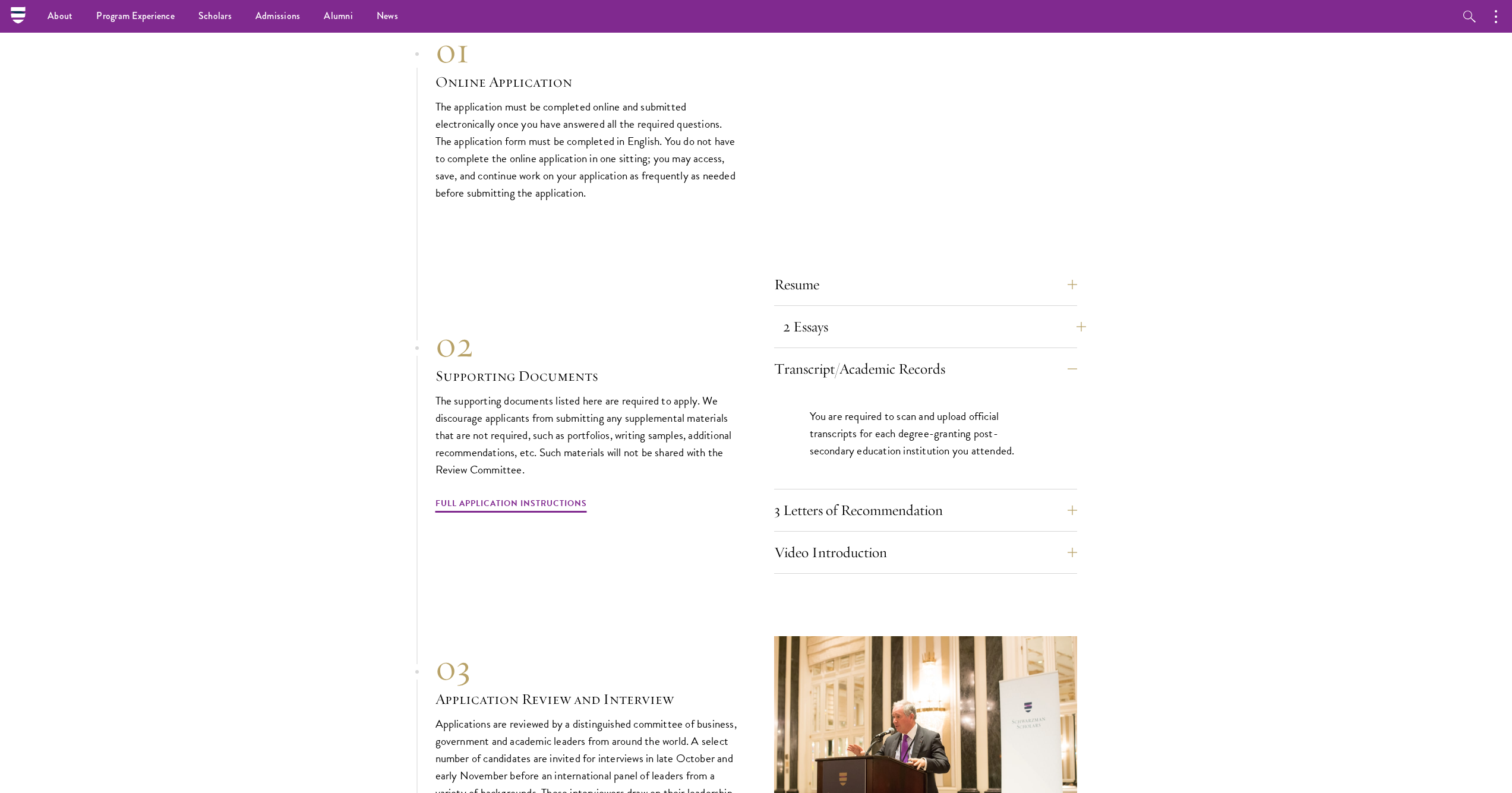
click at [836, 313] on button "2 Essays" at bounding box center [934, 327] width 303 height 28
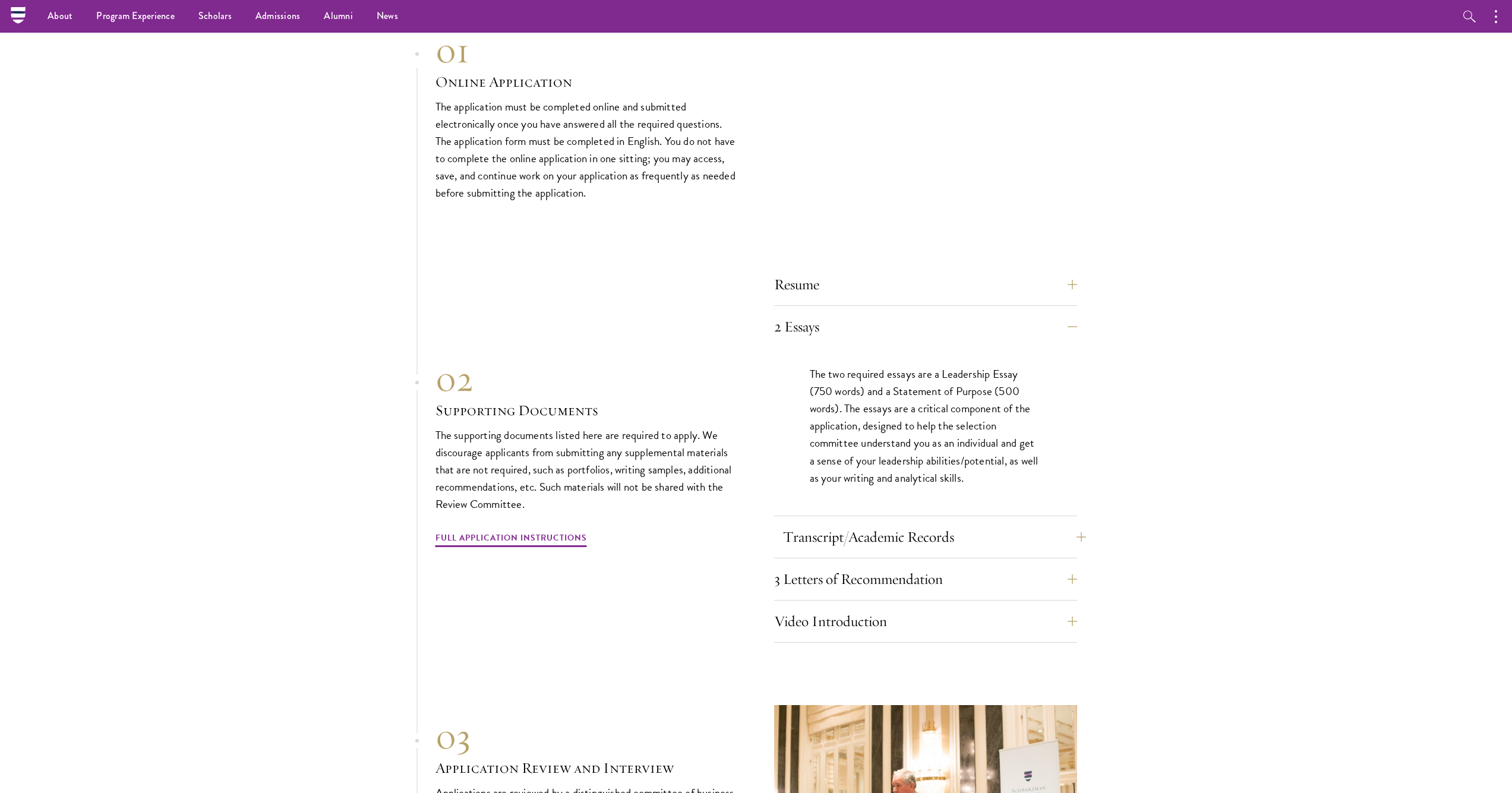
click at [850, 523] on button "Transcript/Academic Records" at bounding box center [934, 536] width 303 height 28
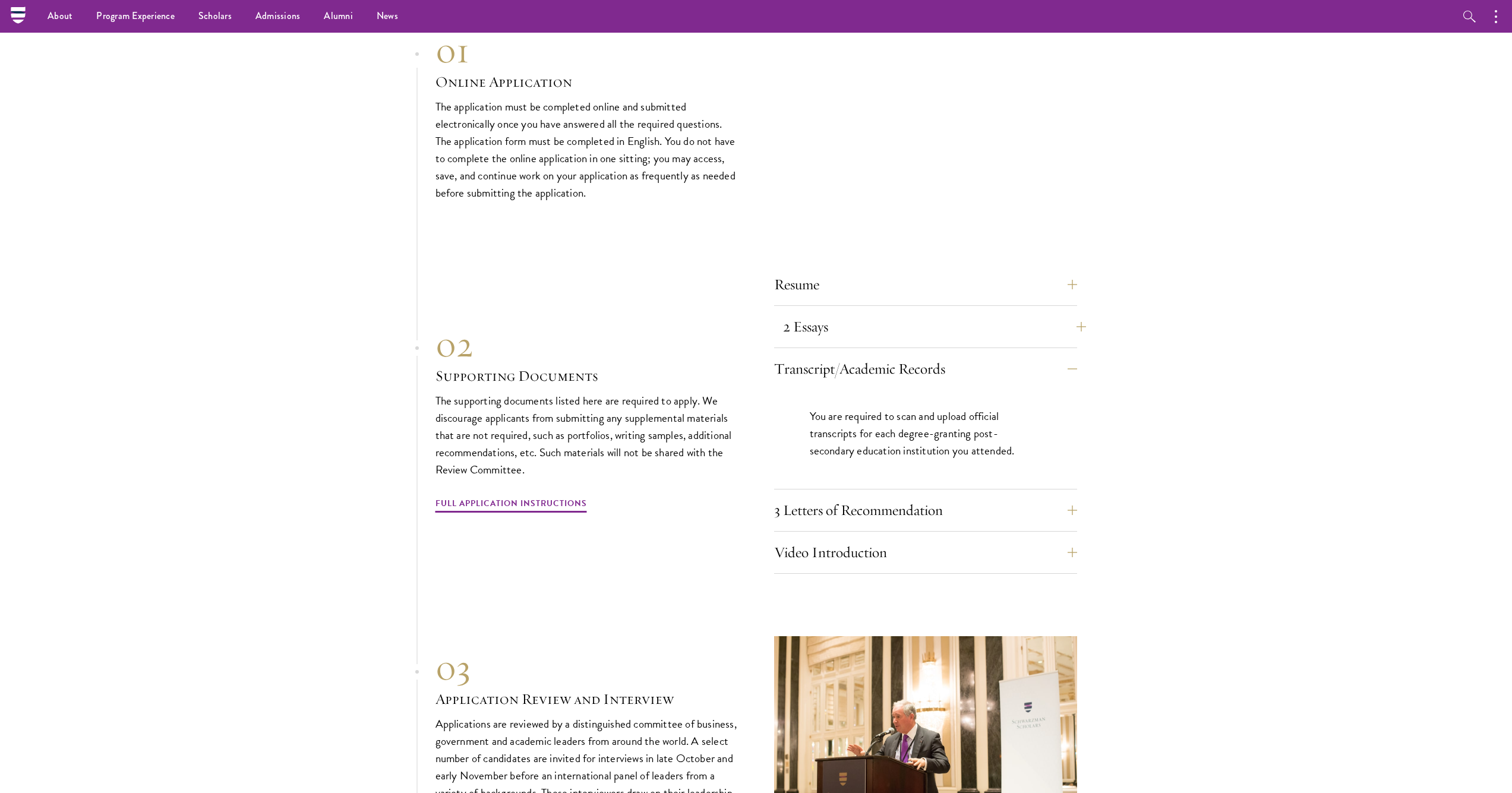
click at [863, 313] on button "2 Essays" at bounding box center [934, 327] width 303 height 28
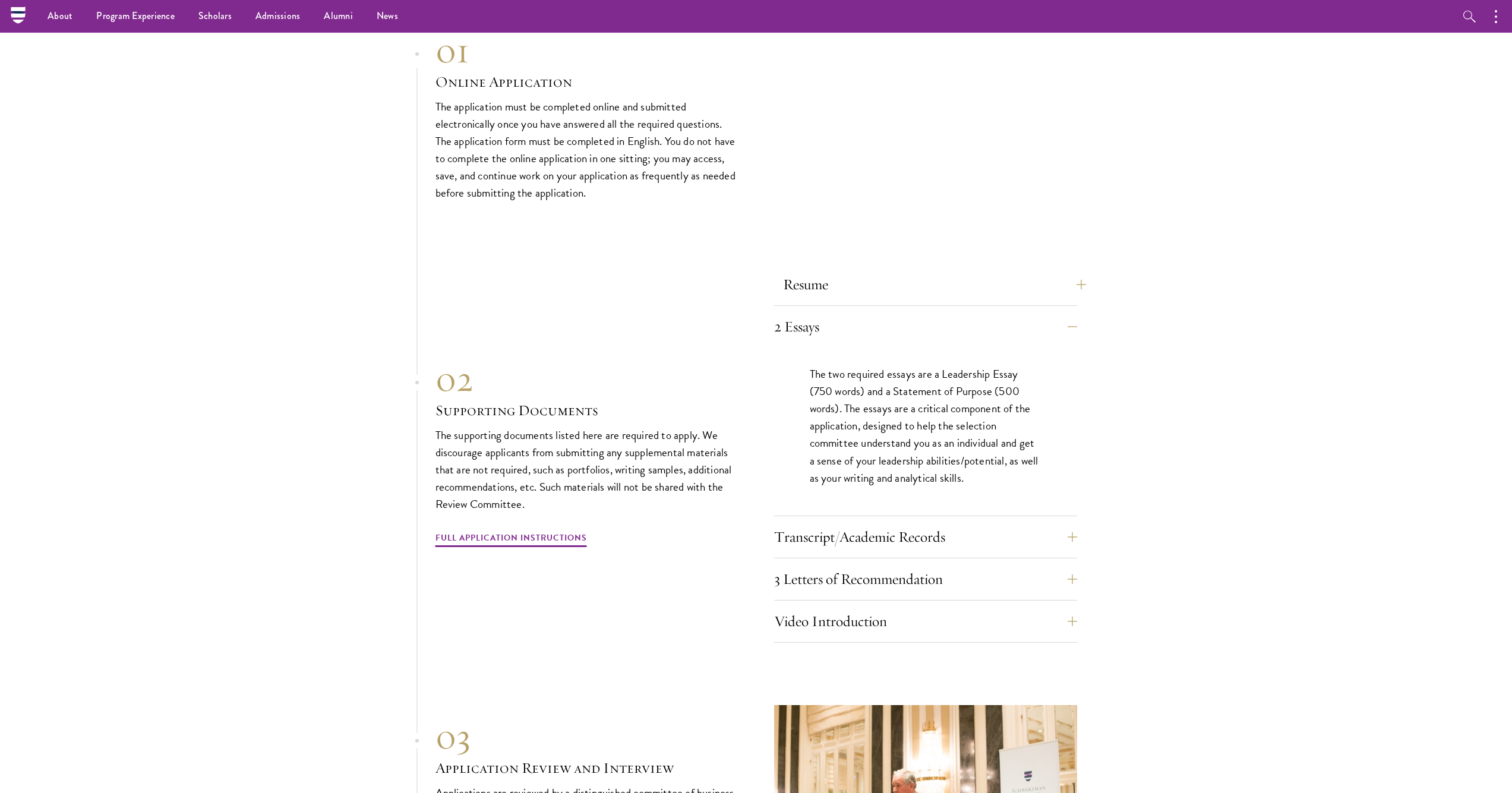
click at [868, 270] on button "Resume" at bounding box center [934, 284] width 303 height 28
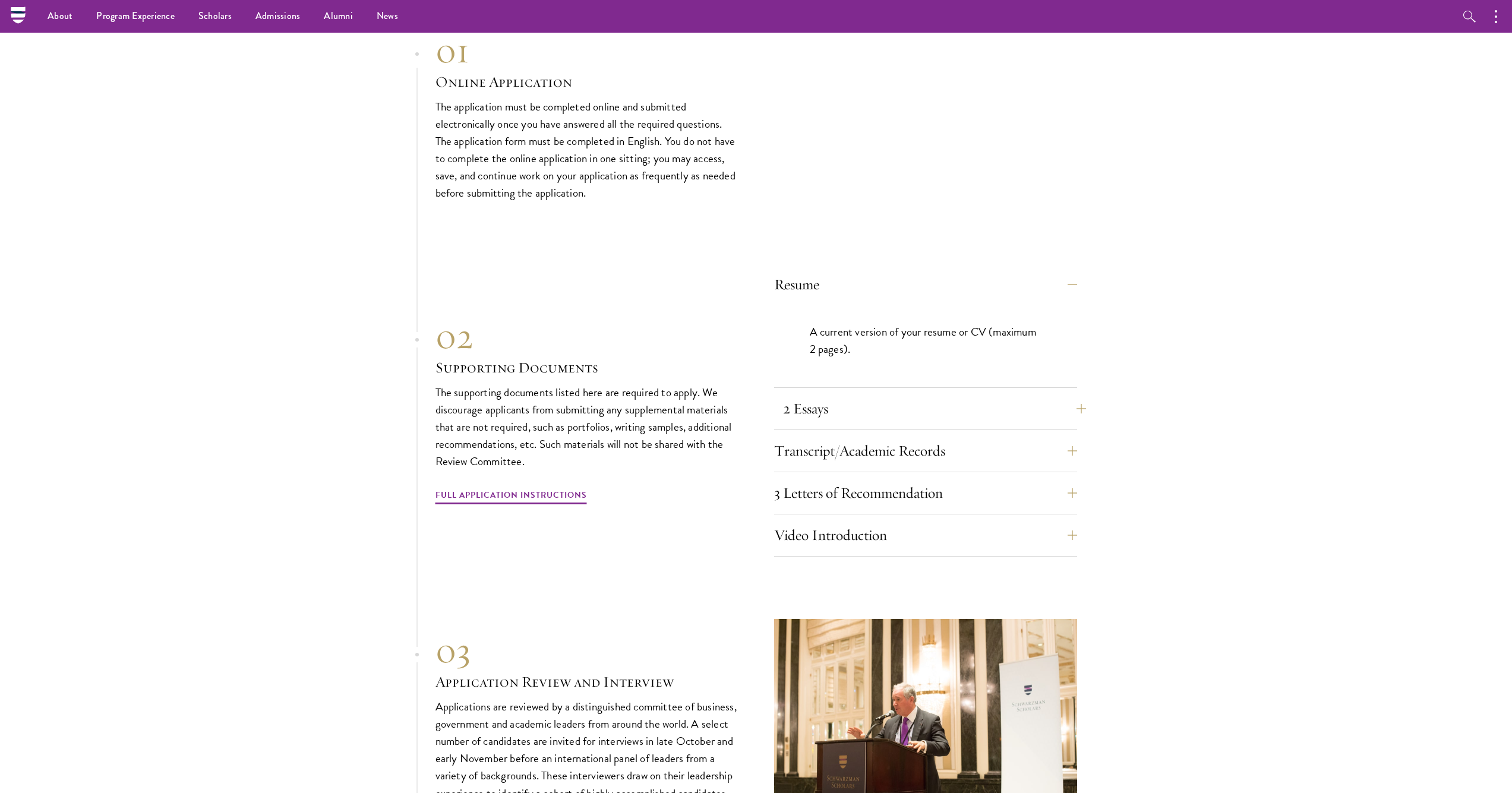
click at [865, 395] on button "2 Essays" at bounding box center [934, 408] width 303 height 28
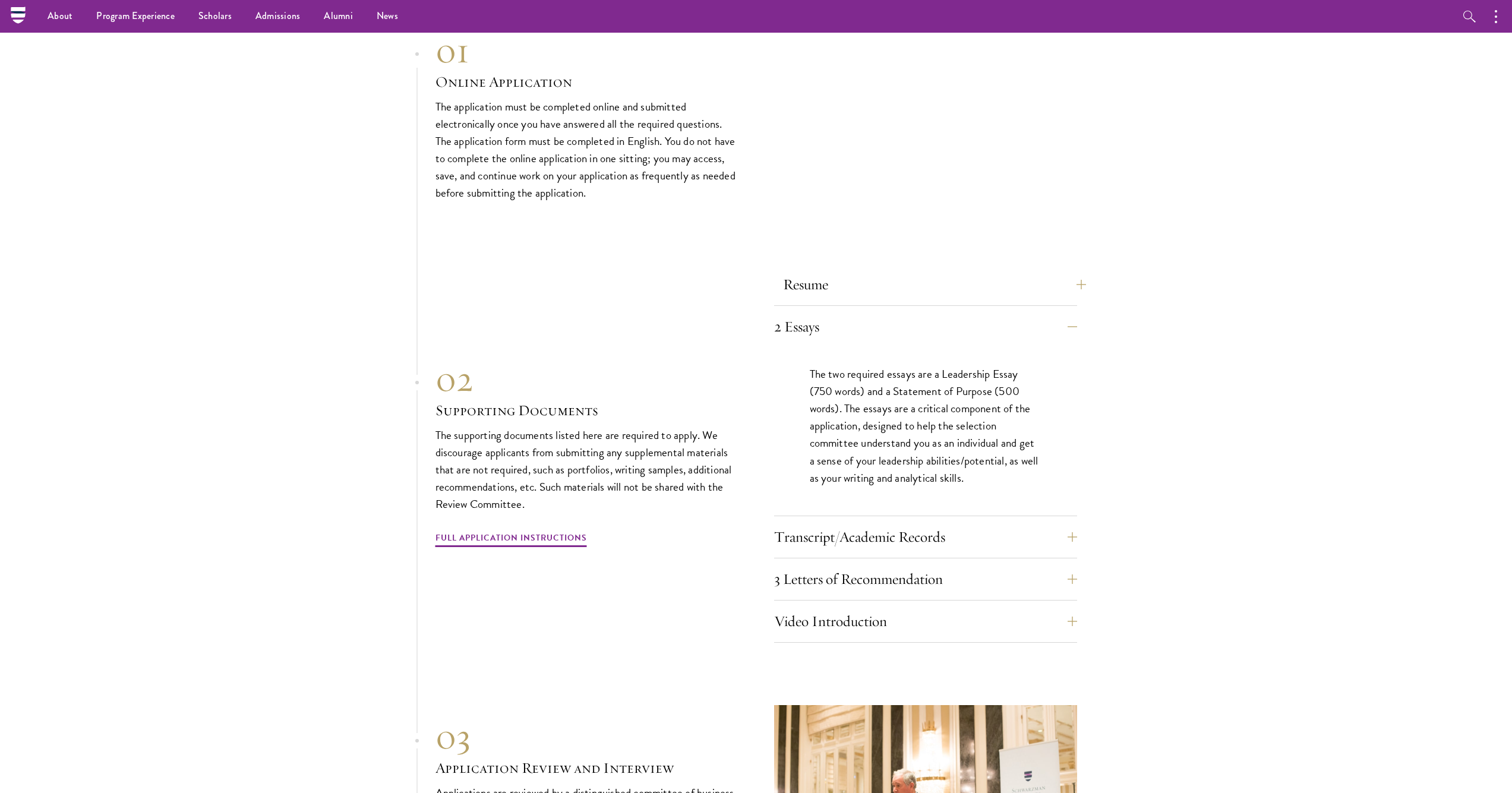
click at [882, 270] on button "Resume" at bounding box center [934, 284] width 303 height 28
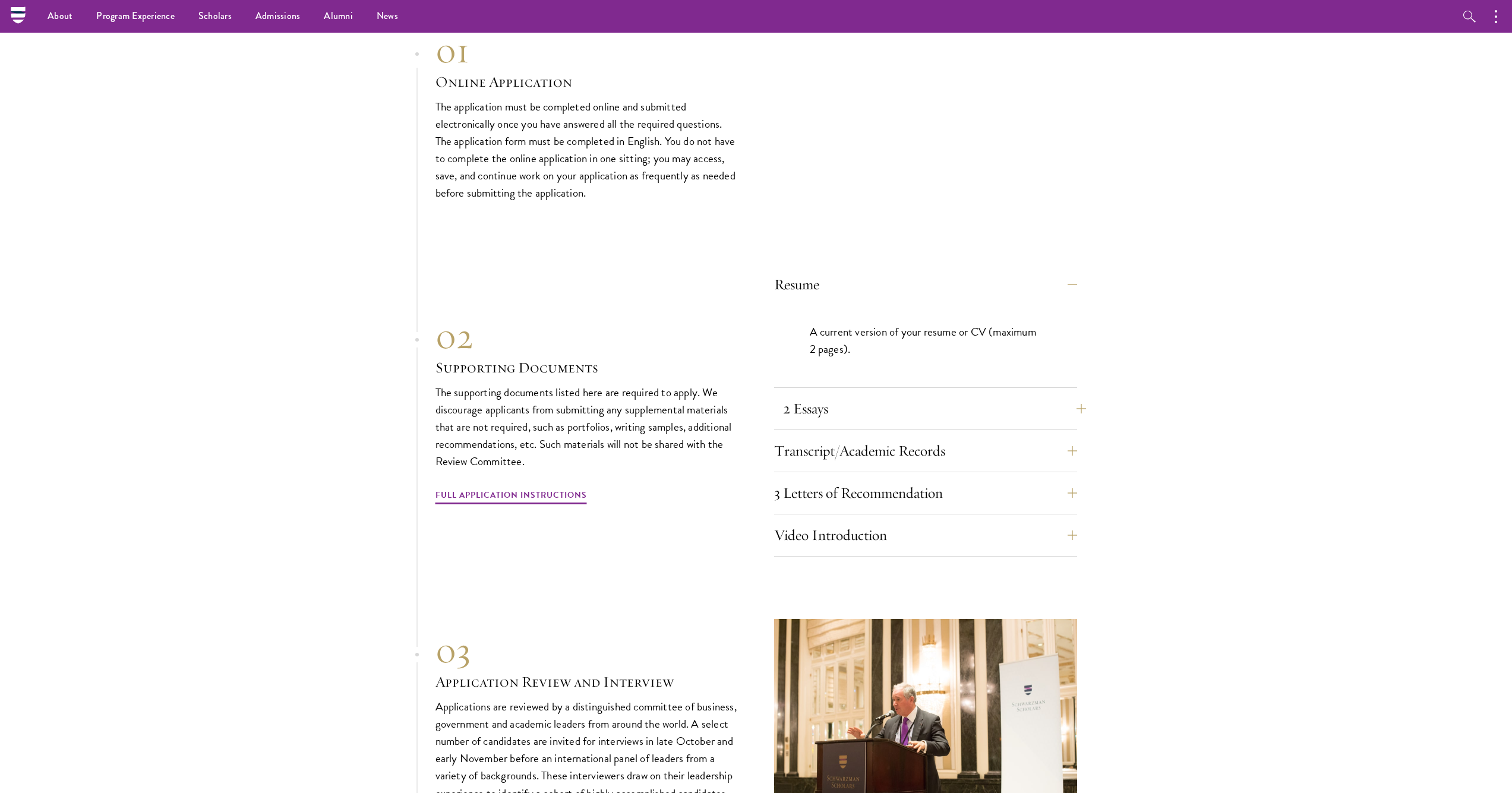
click at [867, 395] on button "2 Essays" at bounding box center [934, 408] width 303 height 28
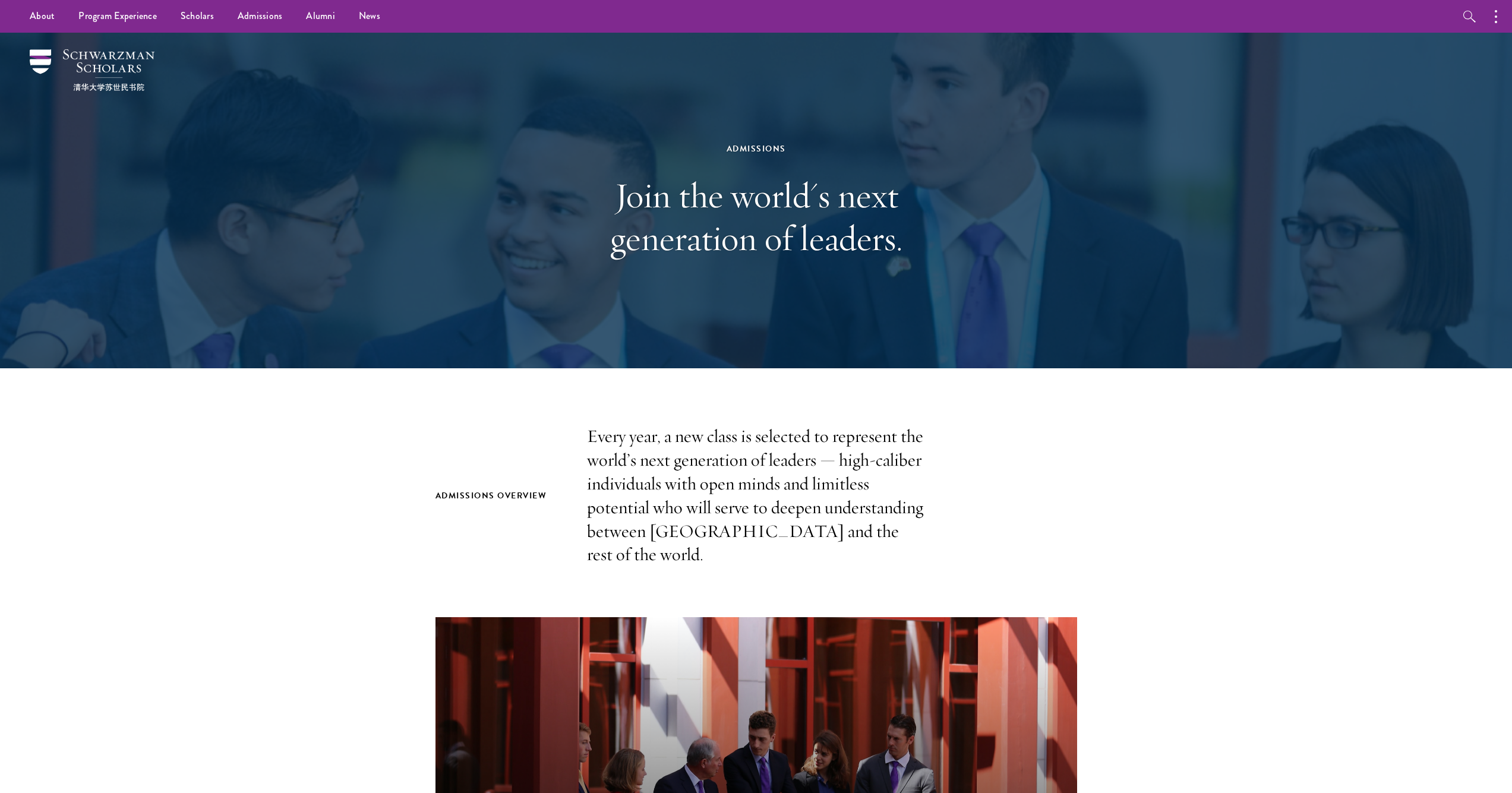
scroll to position [0, 0]
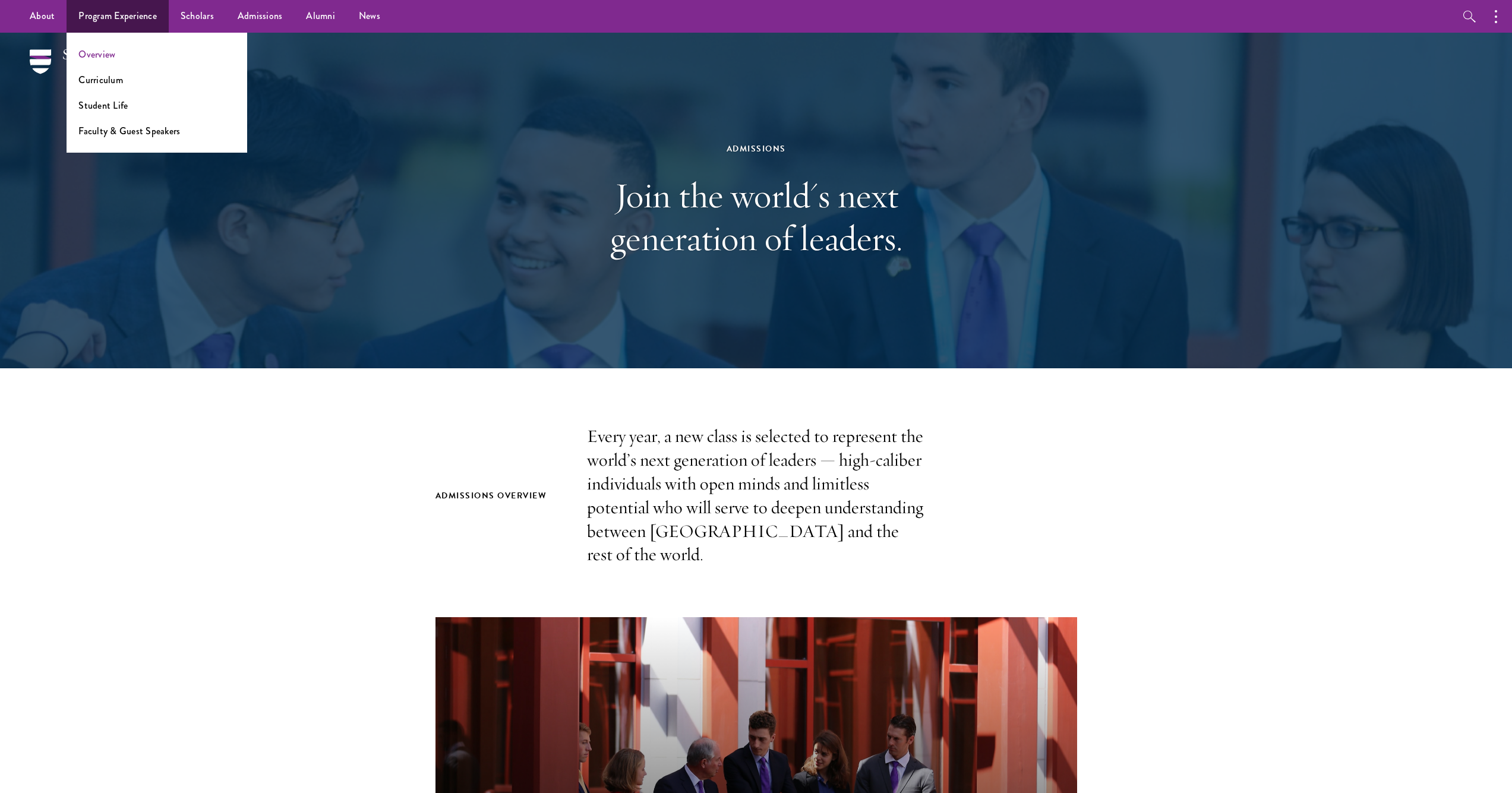
click at [91, 54] on link "Overview" at bounding box center [96, 54] width 37 height 14
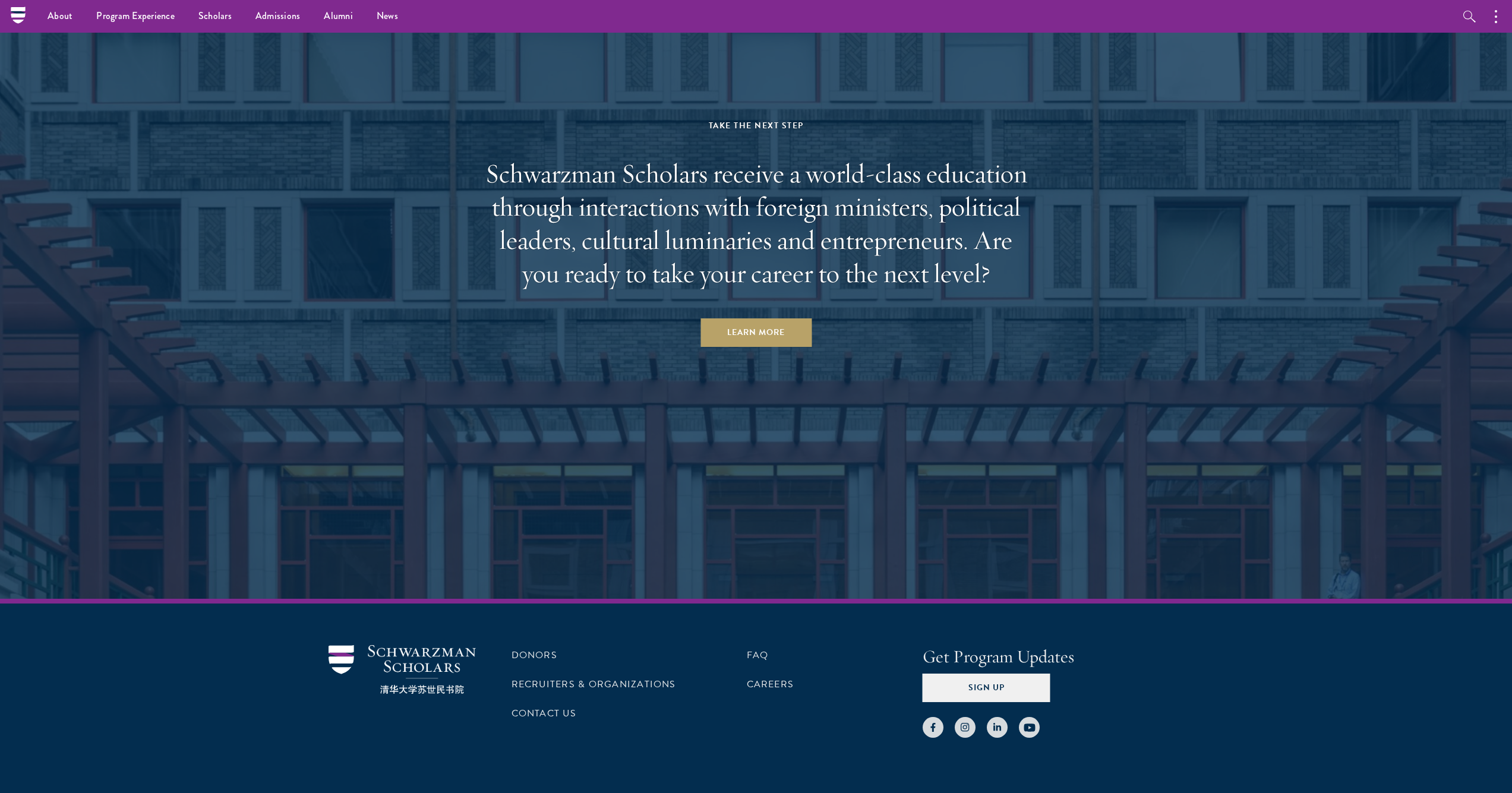
scroll to position [6135, 0]
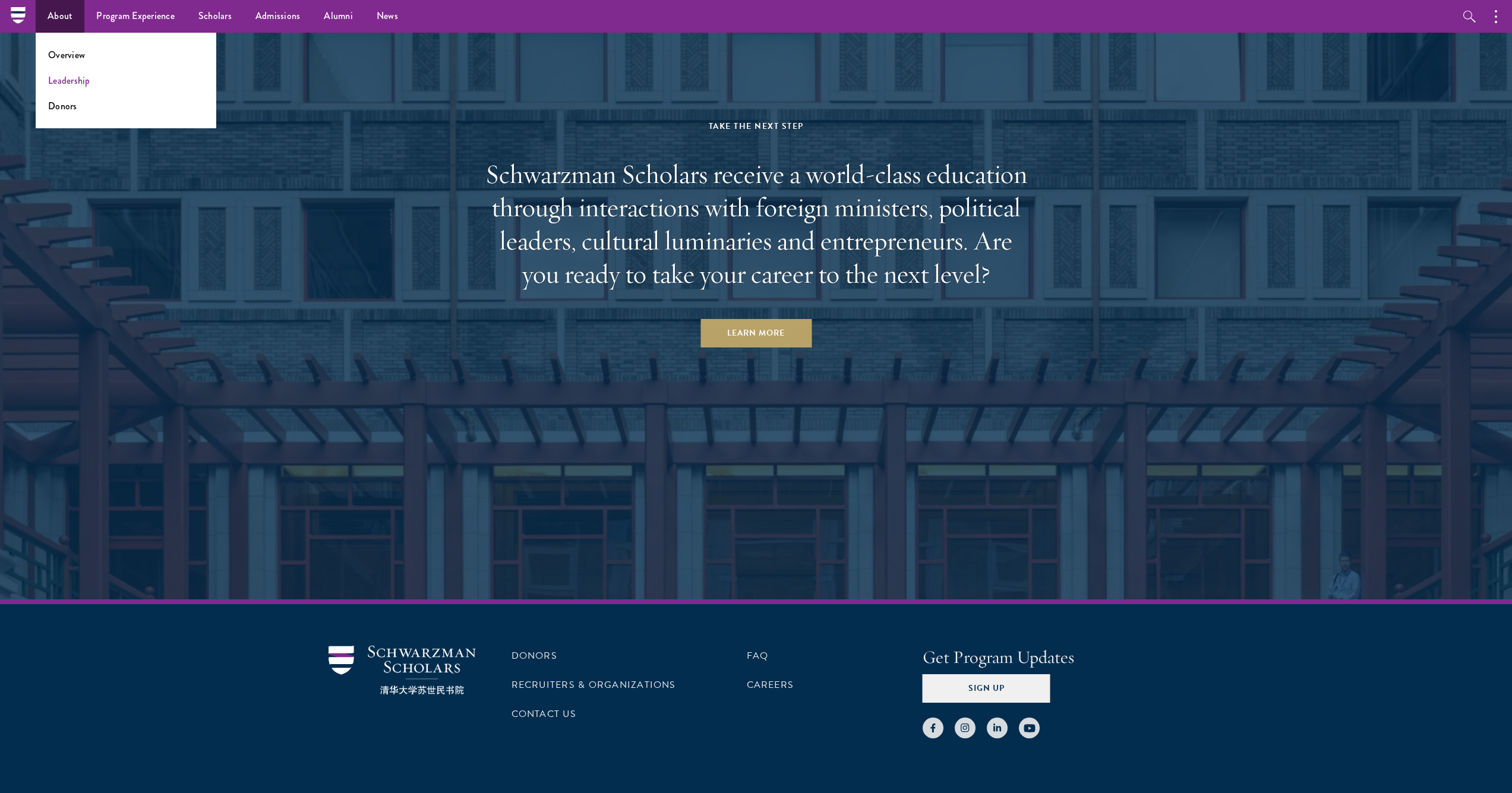
click at [69, 83] on link "Leadership" at bounding box center [69, 81] width 42 height 14
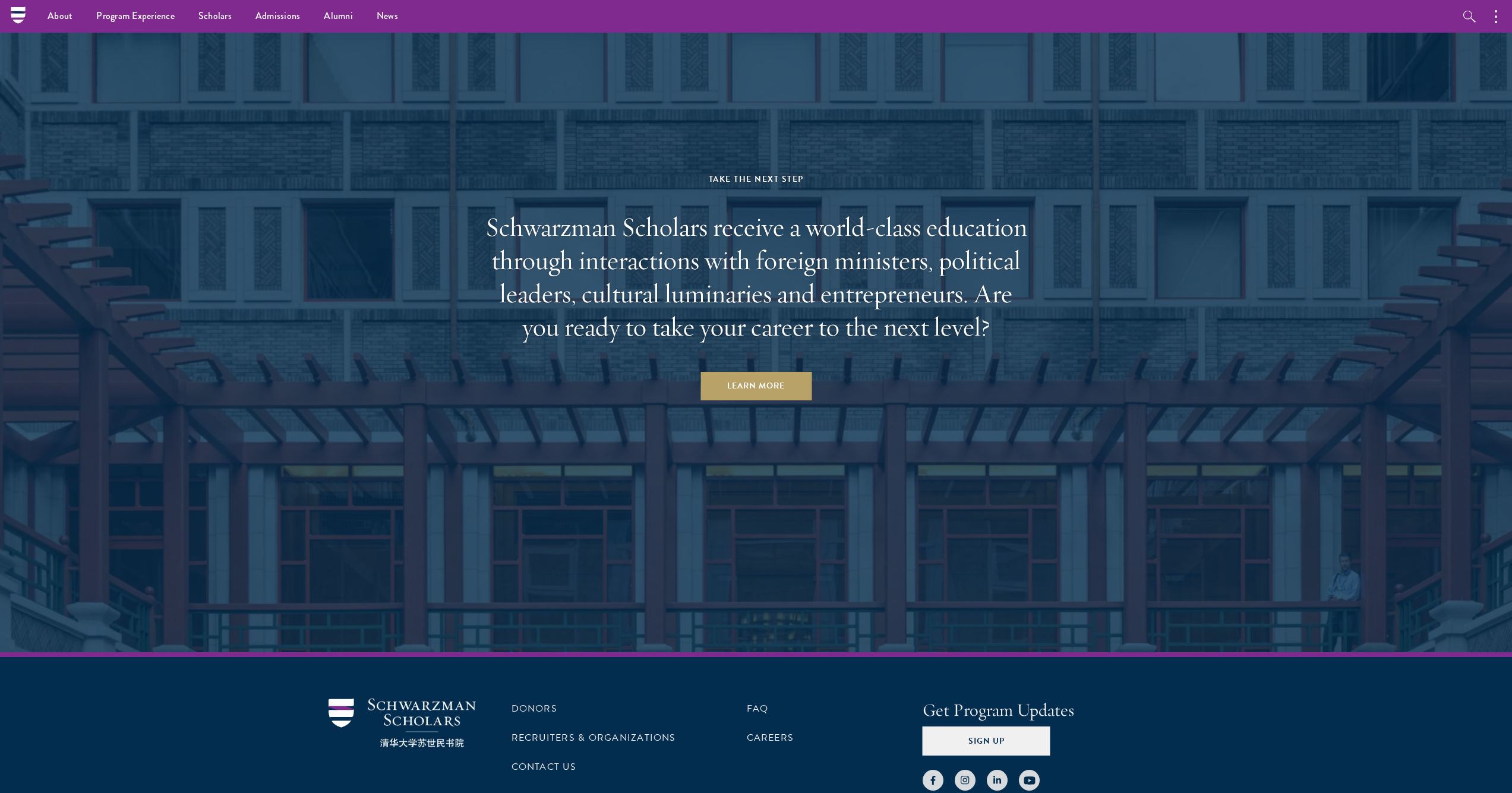
scroll to position [4113, 0]
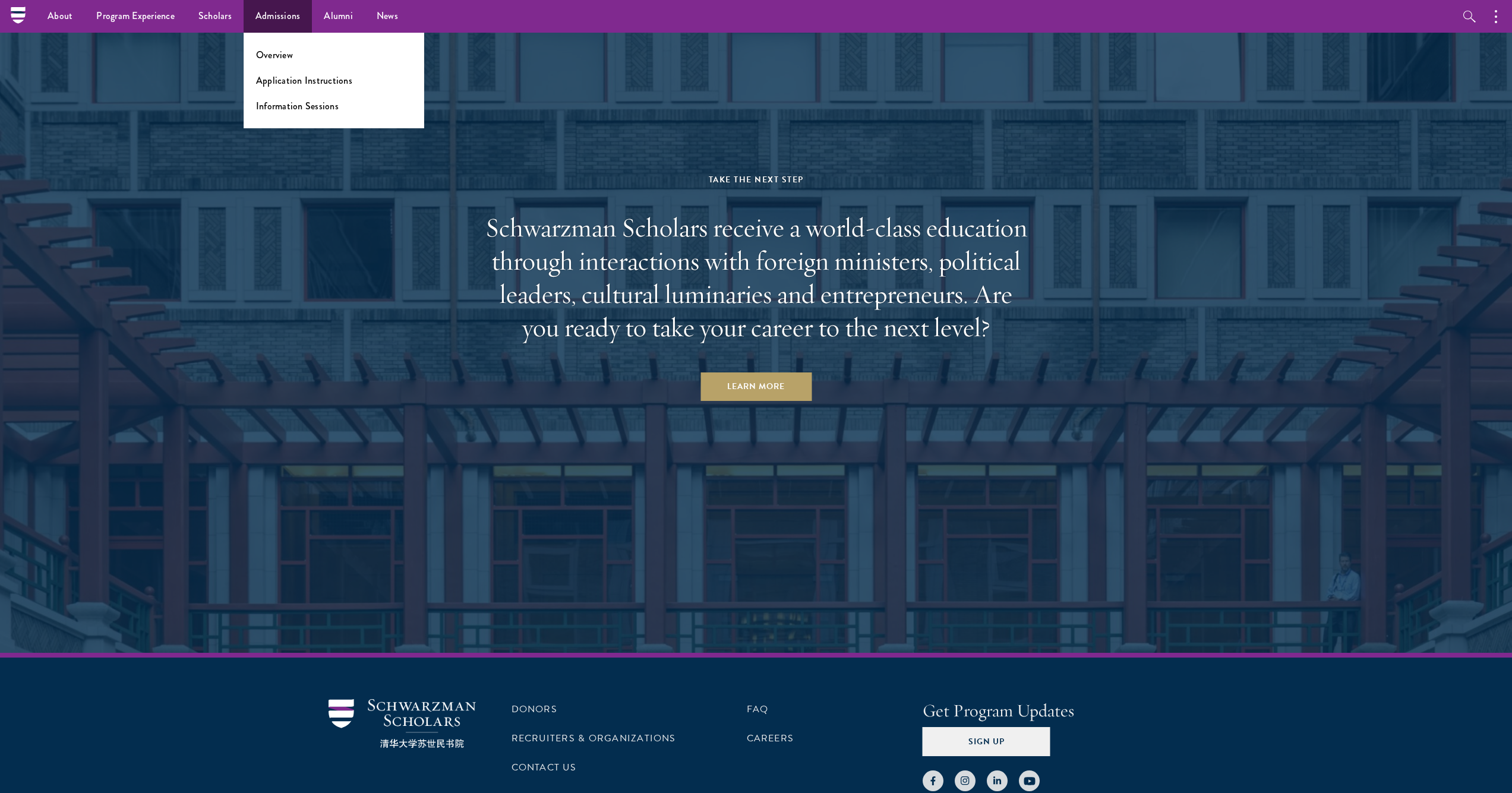
click at [272, 22] on link "Admissions" at bounding box center [277, 16] width 69 height 33
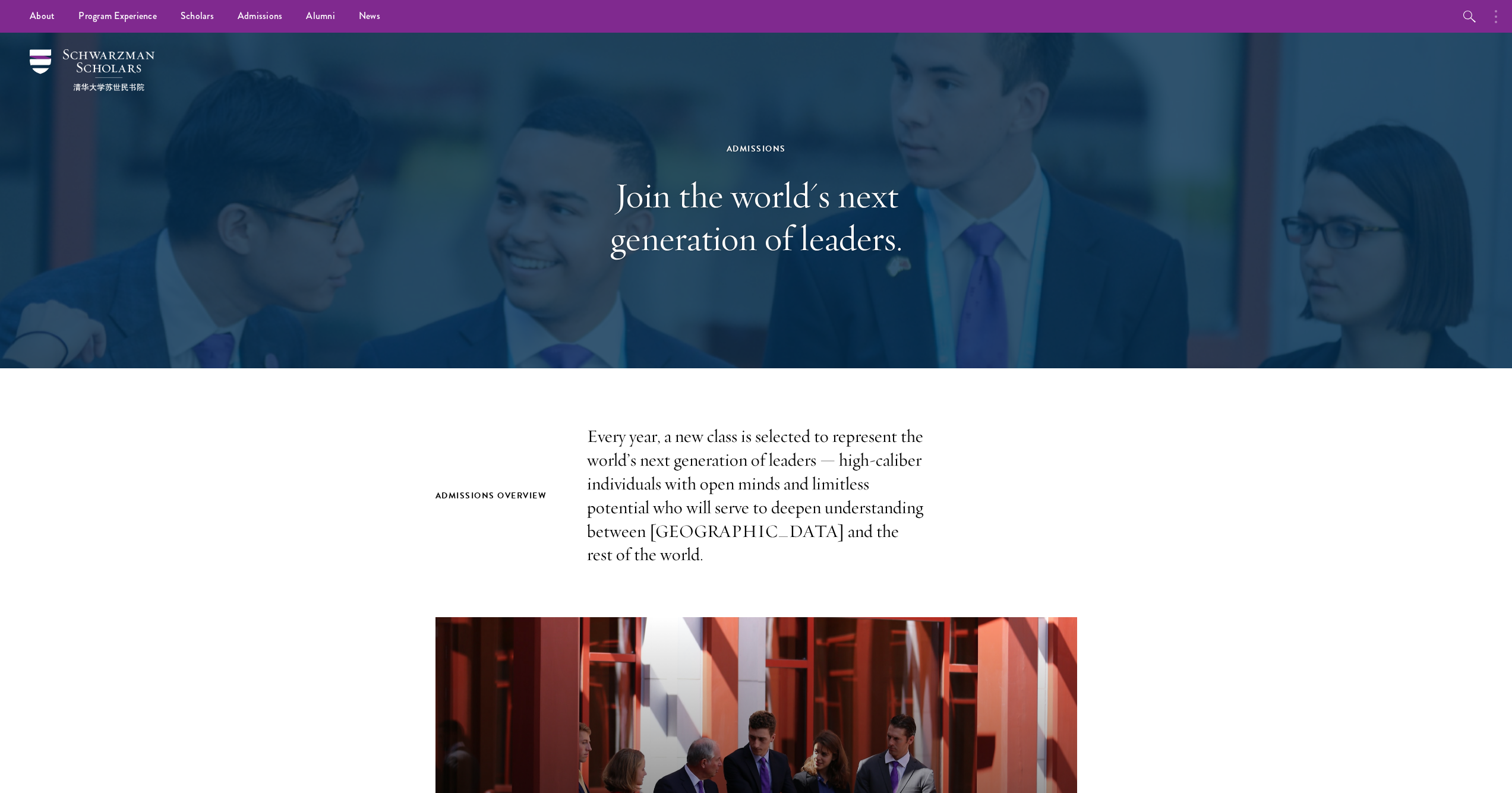
click at [1496, 21] on circle "button" at bounding box center [1496, 22] width 3 height 3
click at [1339, 16] on icon "button" at bounding box center [1342, 16] width 14 height 14
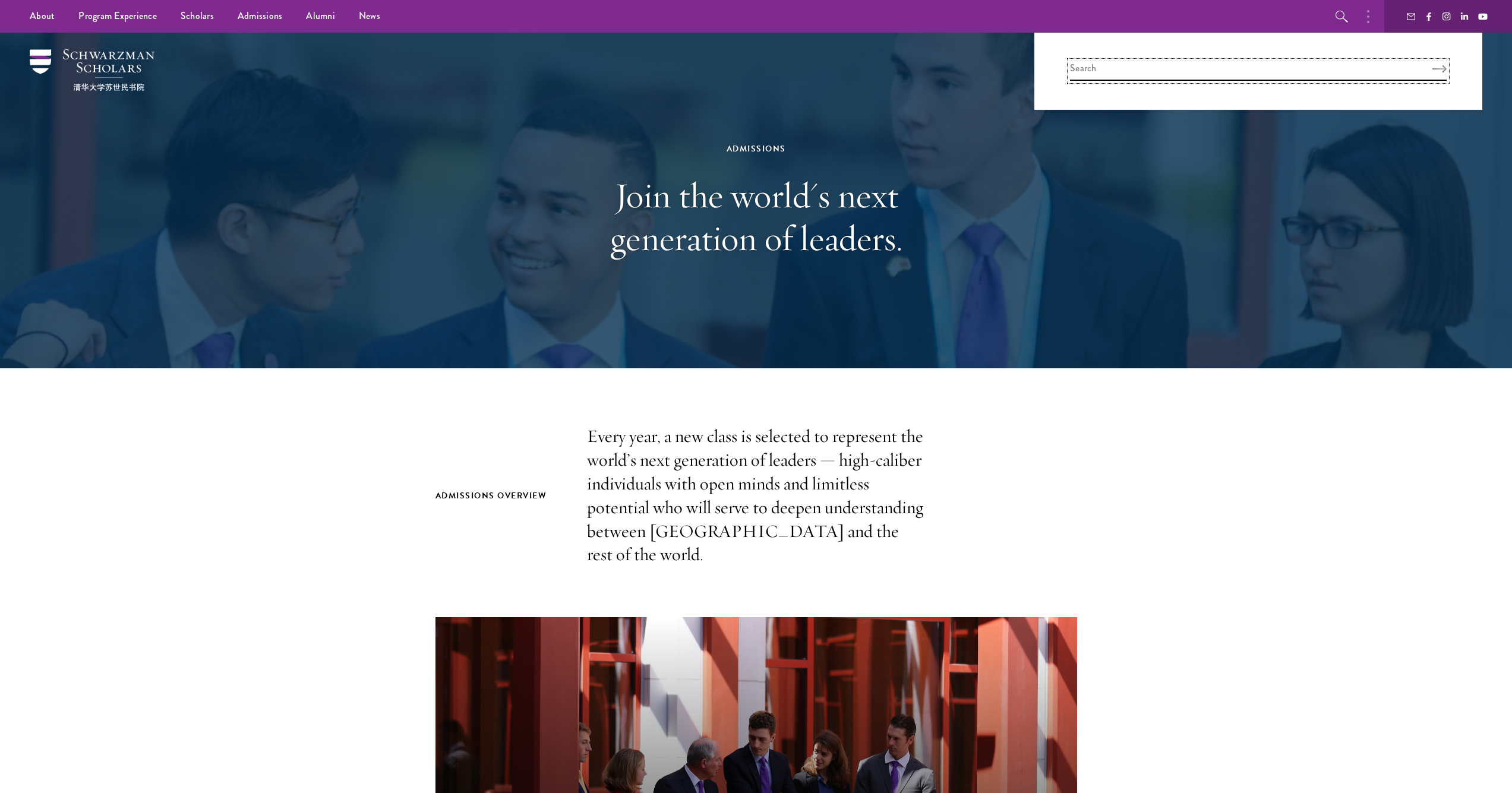
click at [1200, 71] on input "search" at bounding box center [1258, 71] width 377 height 20
type input "application portal"
click at [1440, 68] on button "Search" at bounding box center [1439, 69] width 14 height 8
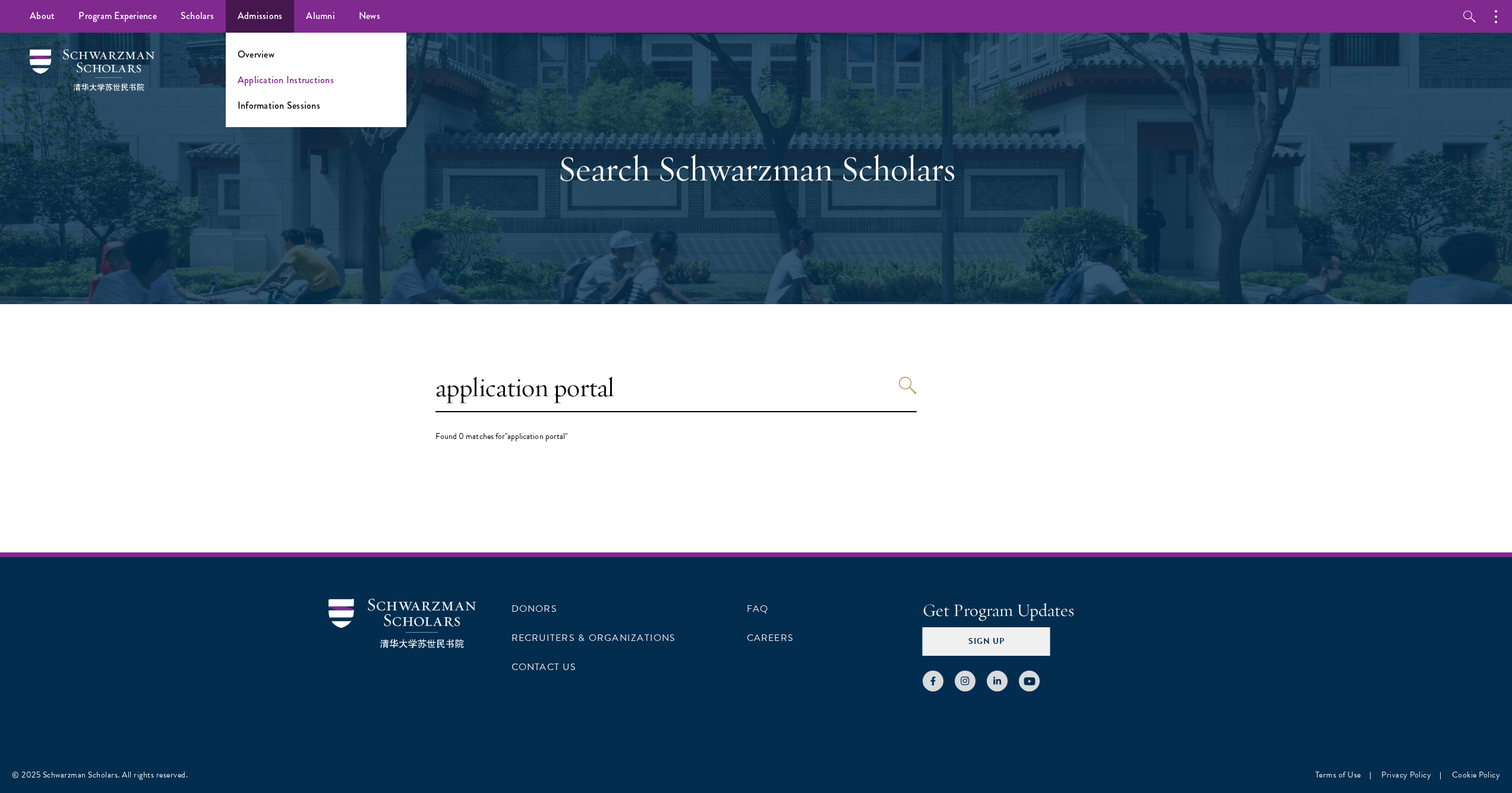
click at [275, 78] on link "Application Instructions" at bounding box center [286, 80] width 96 height 14
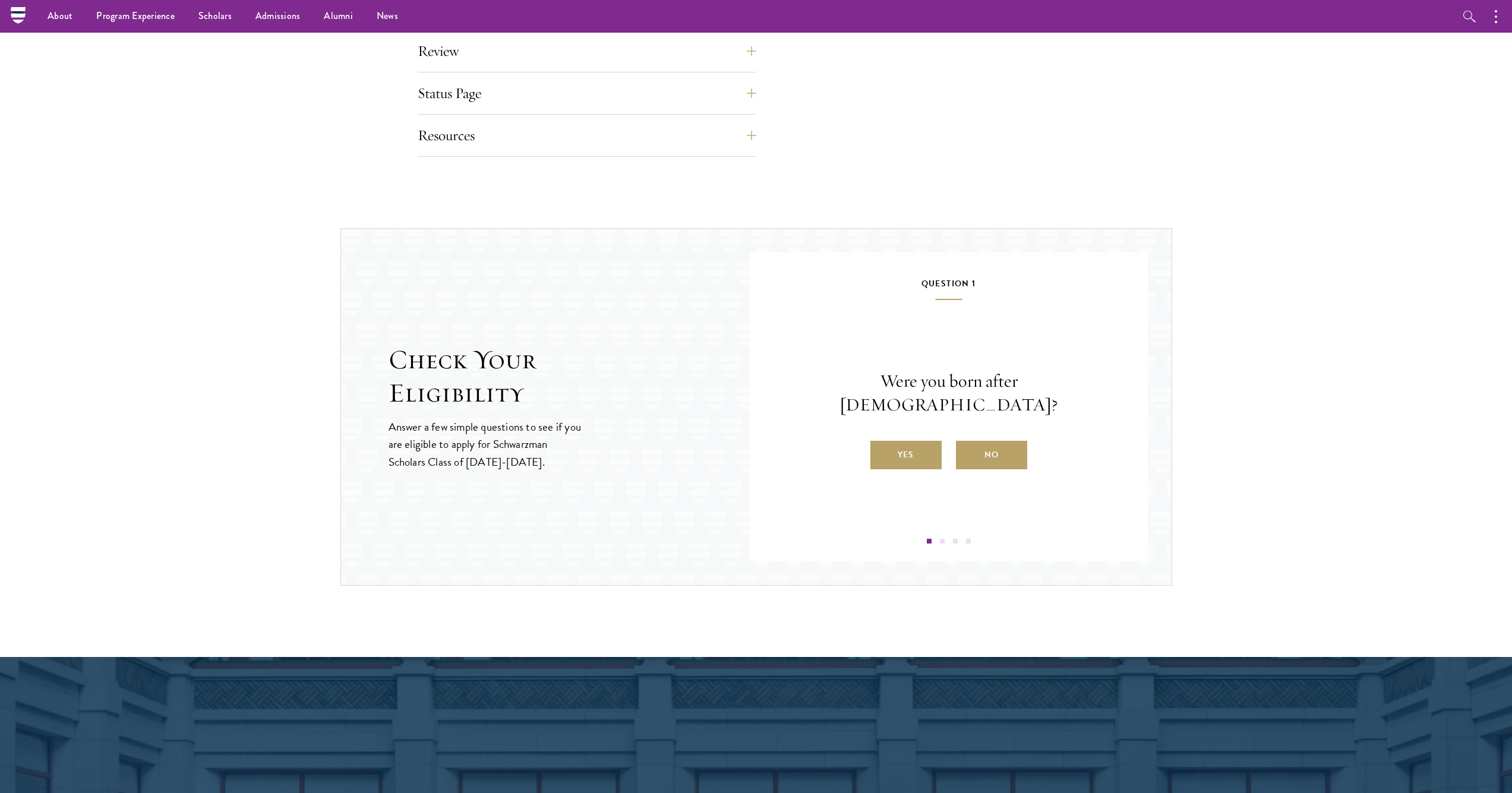
scroll to position [1027, 0]
click at [942, 540] on span at bounding box center [942, 542] width 5 height 5
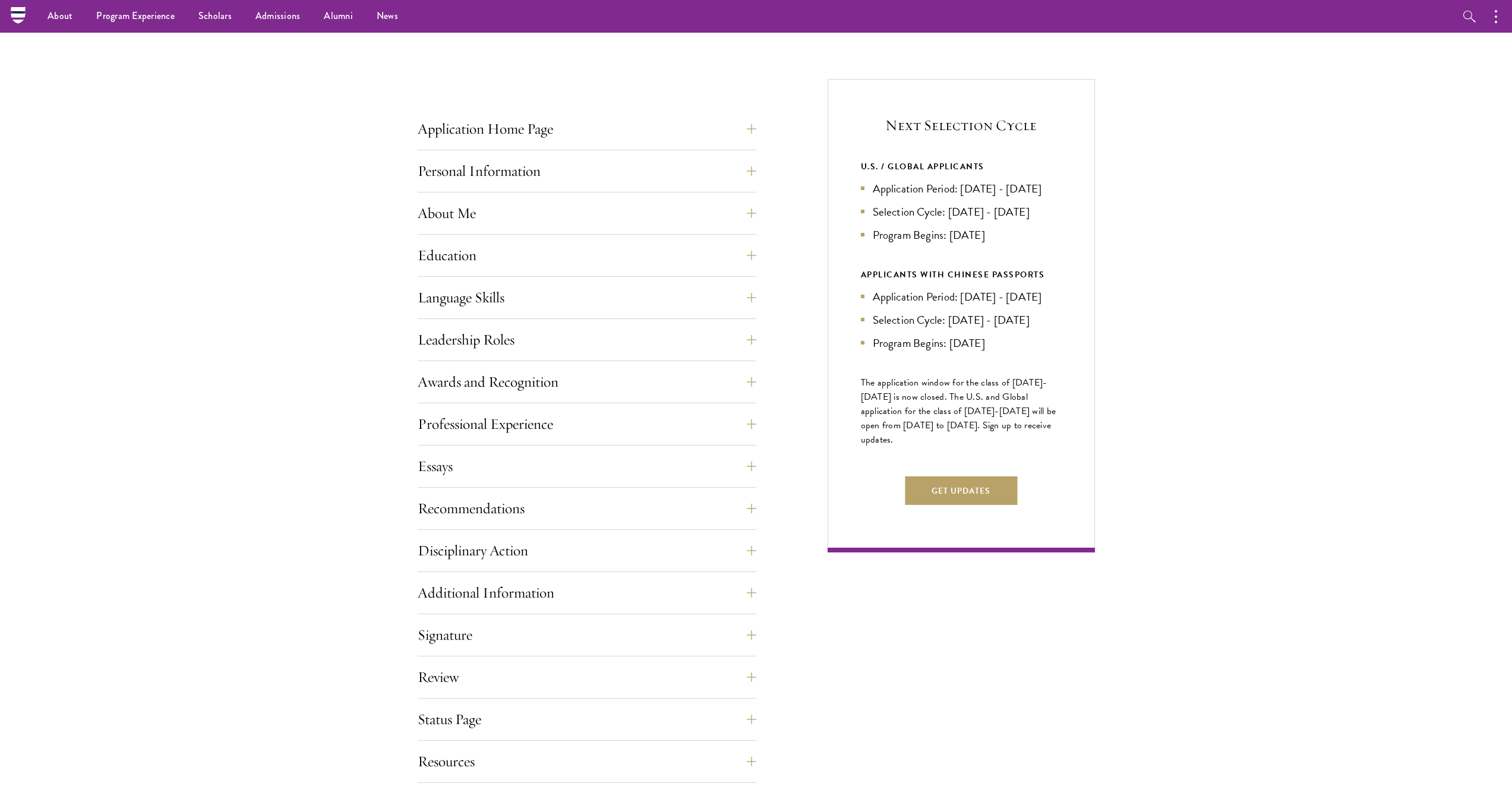
scroll to position [402, 0]
click at [653, 705] on button "Status Page" at bounding box center [596, 719] width 338 height 28
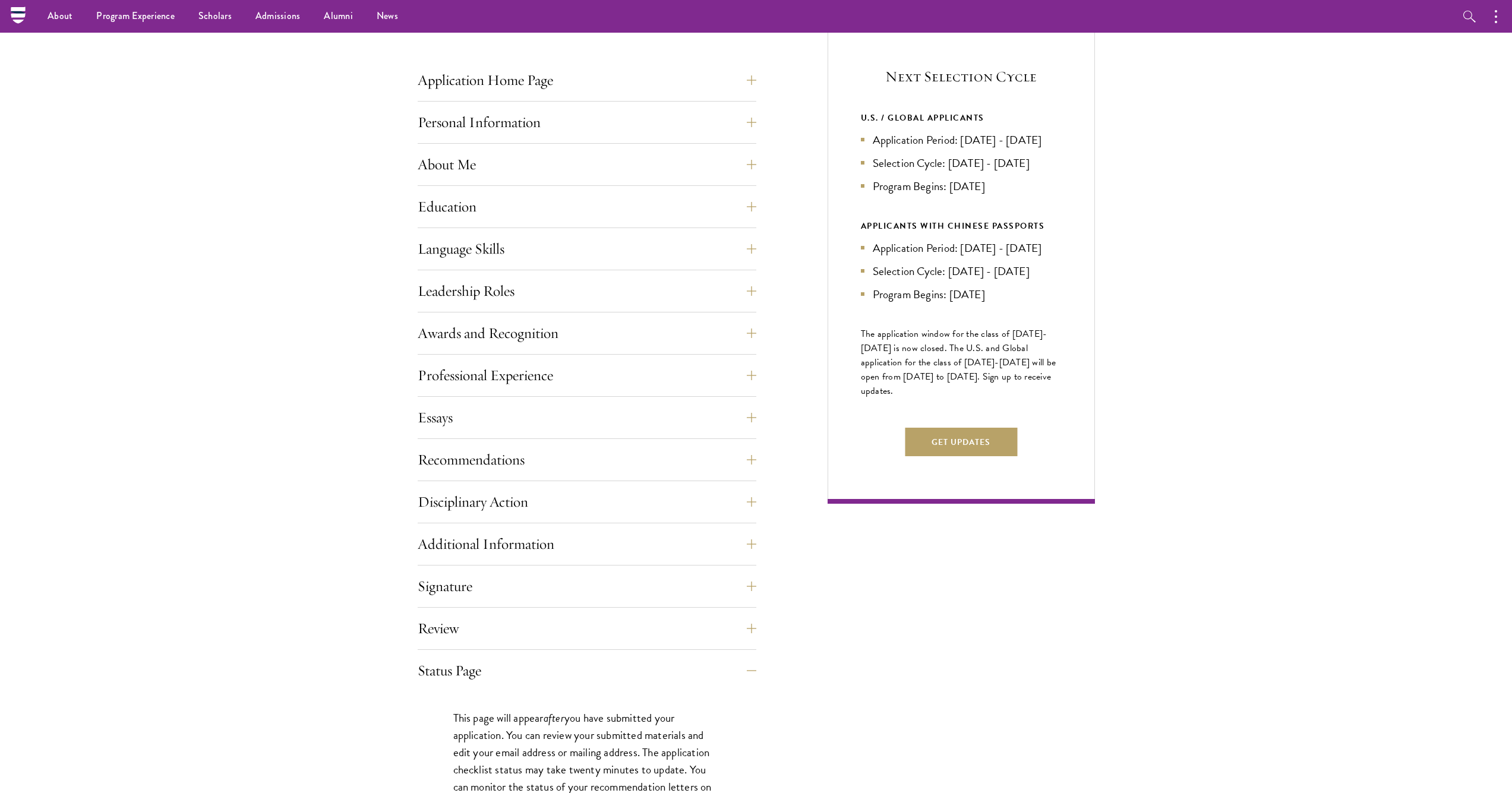
scroll to position [386, 0]
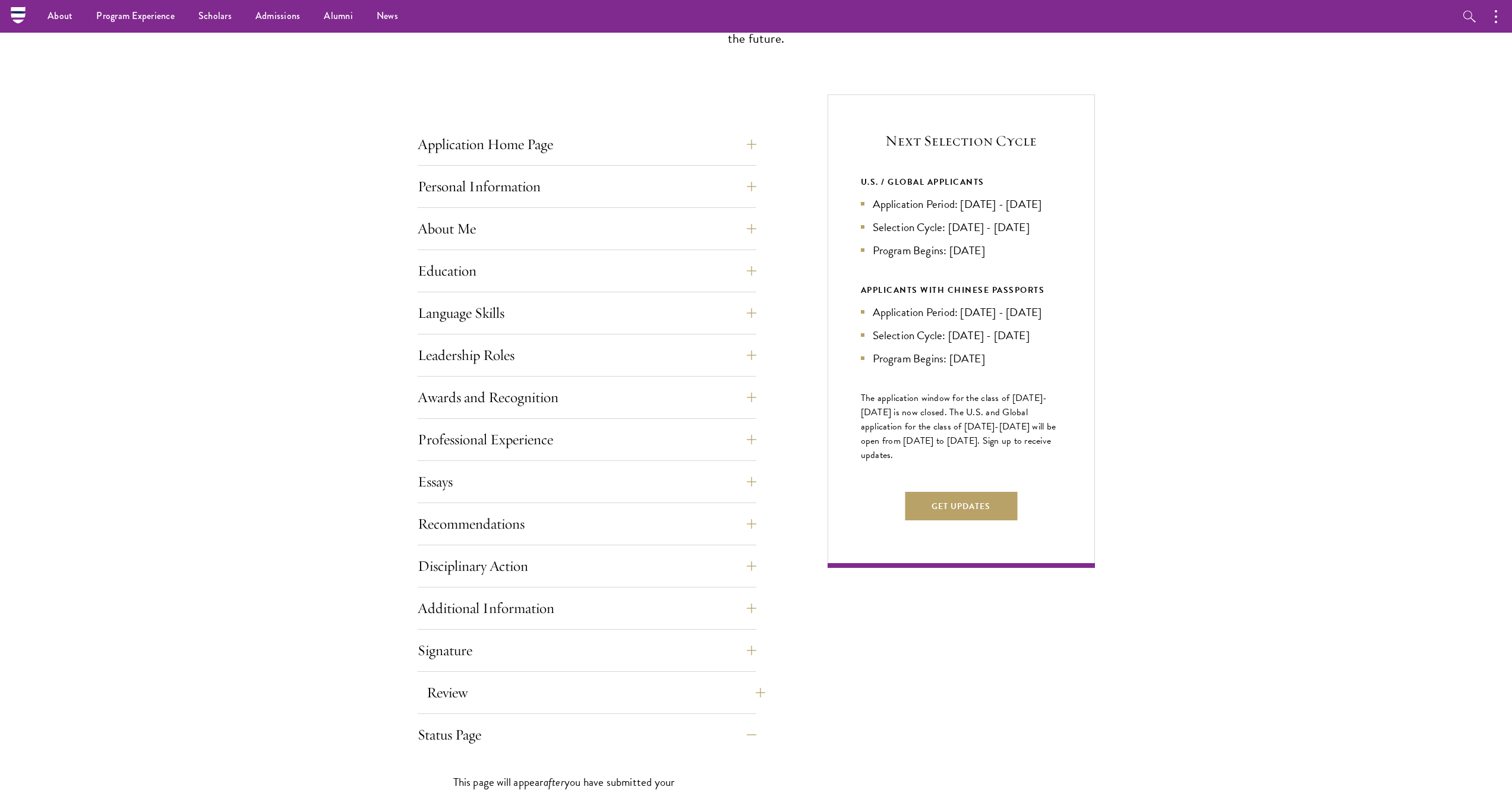
click at [650, 688] on button "Review" at bounding box center [596, 692] width 338 height 28
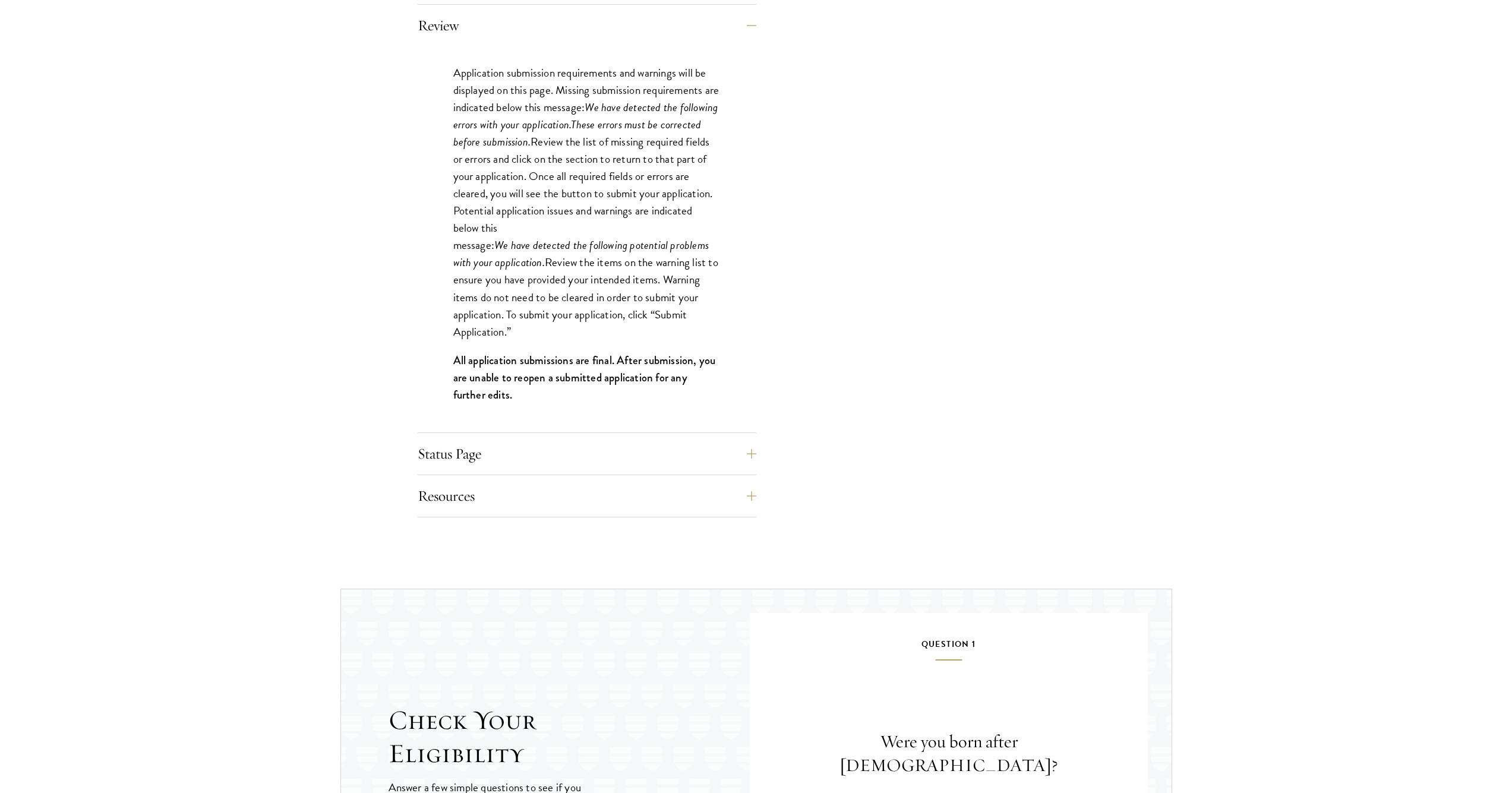
scroll to position [1080, 0]
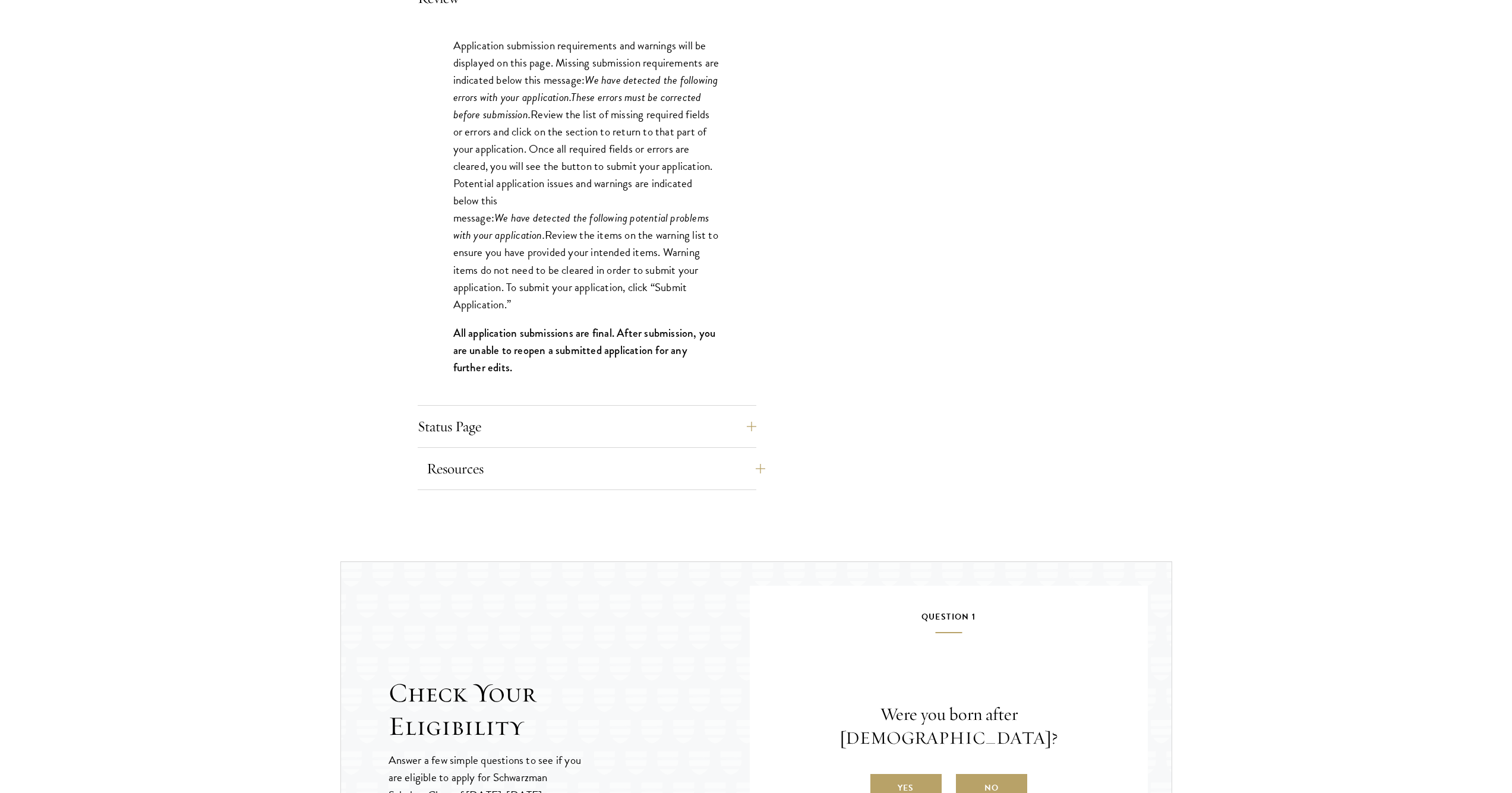
click at [672, 480] on button "Resources" at bounding box center [596, 468] width 338 height 28
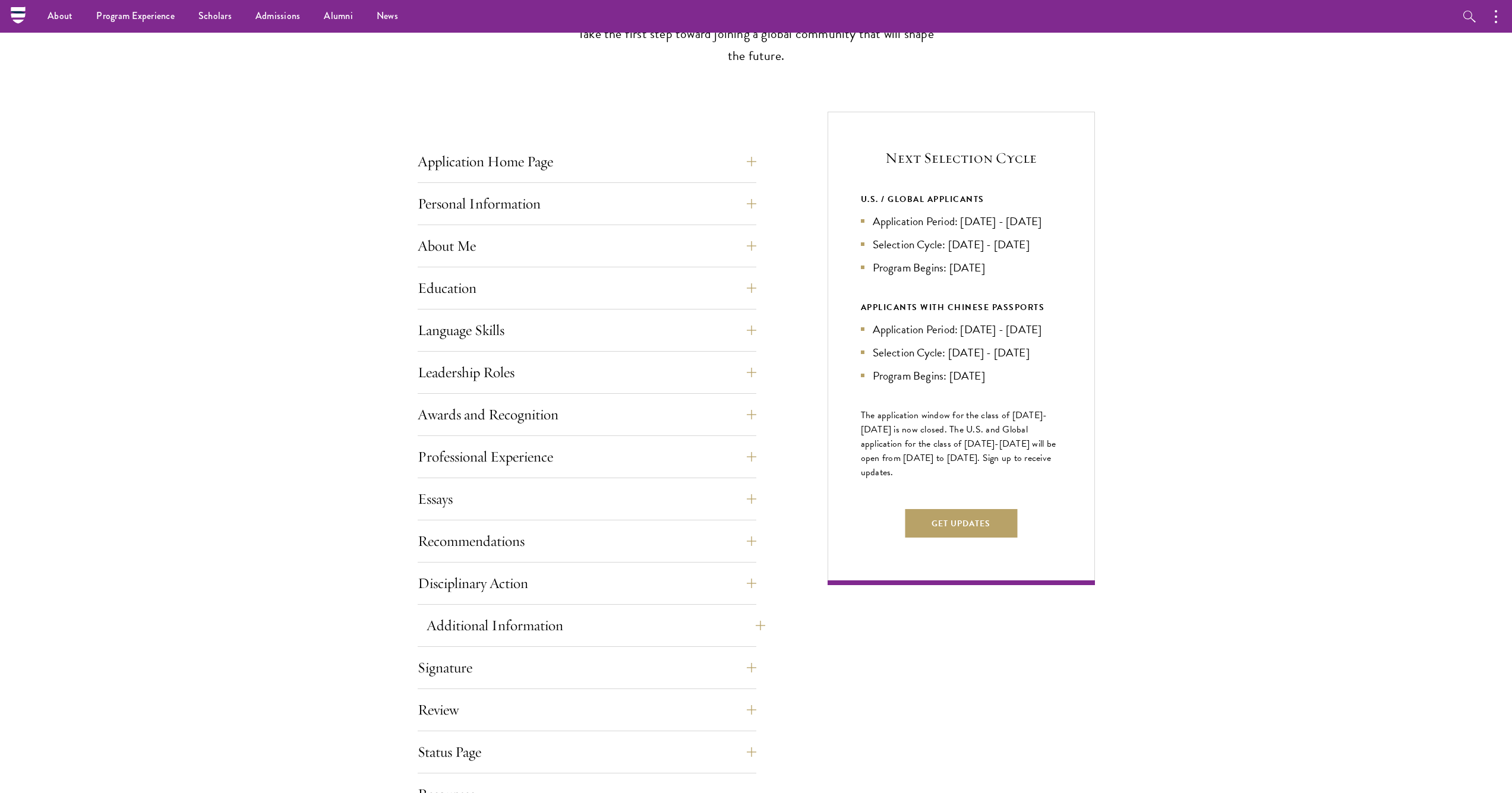
scroll to position [327, 0]
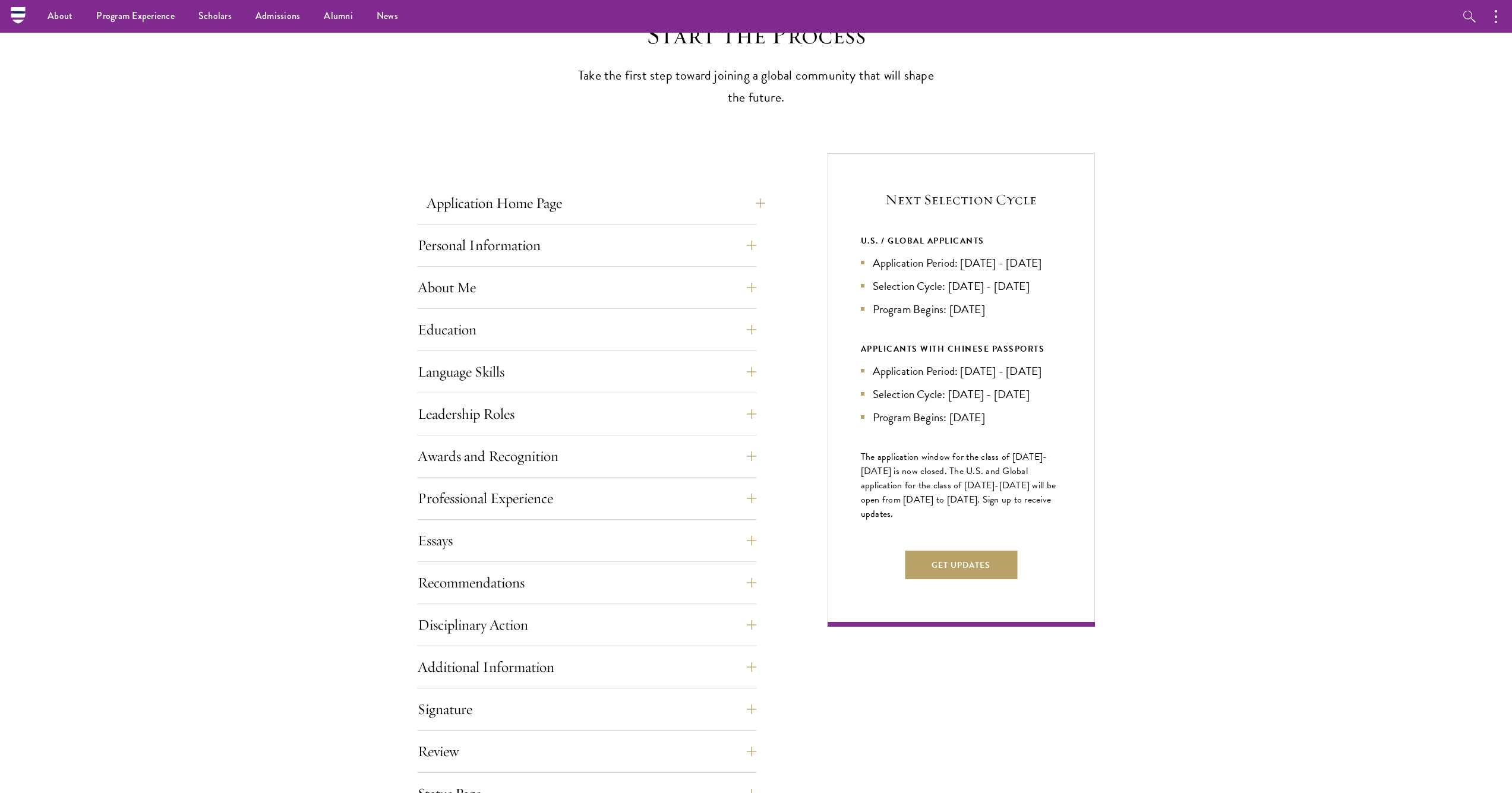
click at [625, 204] on button "Application Home Page" at bounding box center [596, 203] width 338 height 28
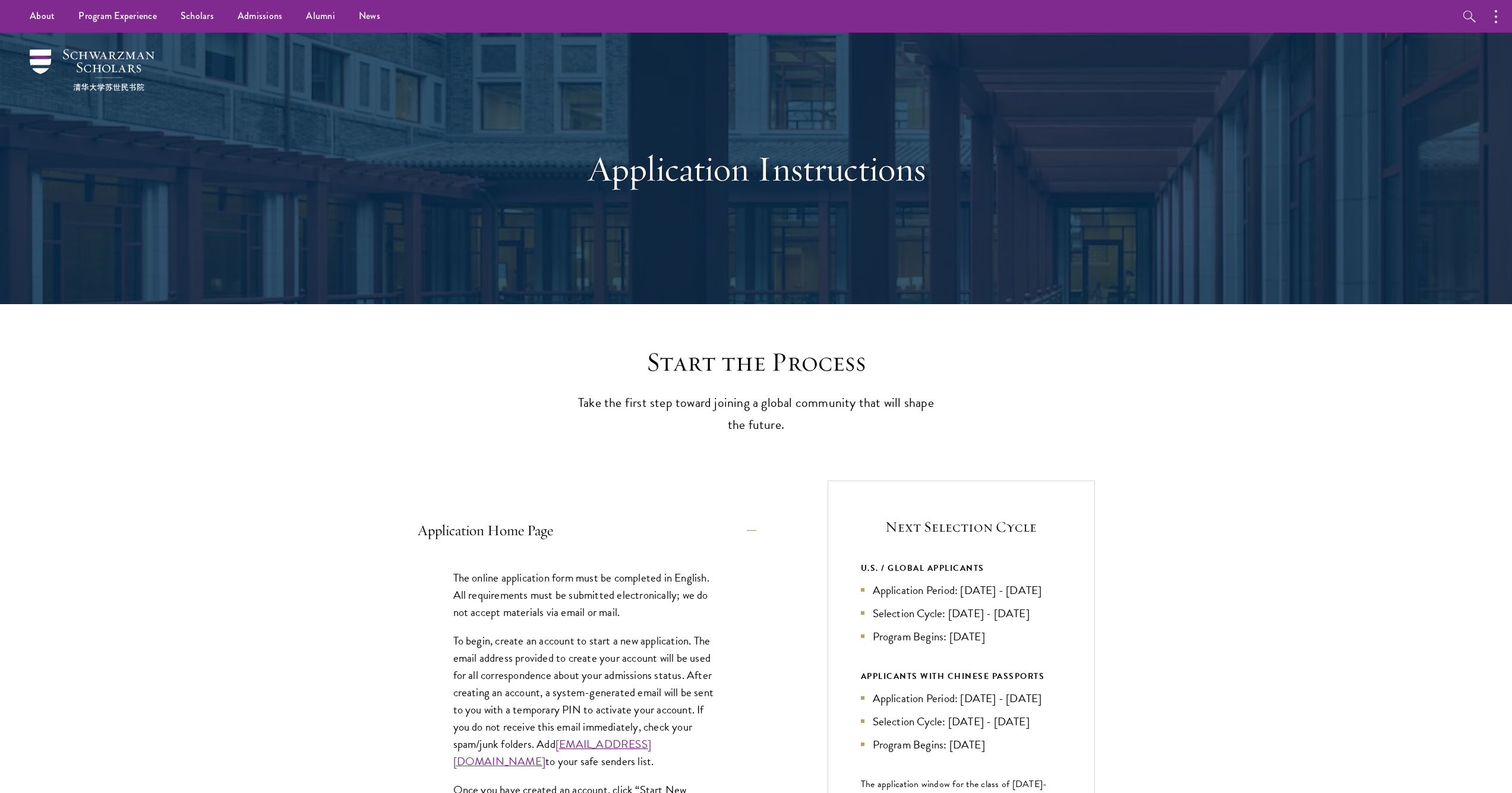
scroll to position [0, 0]
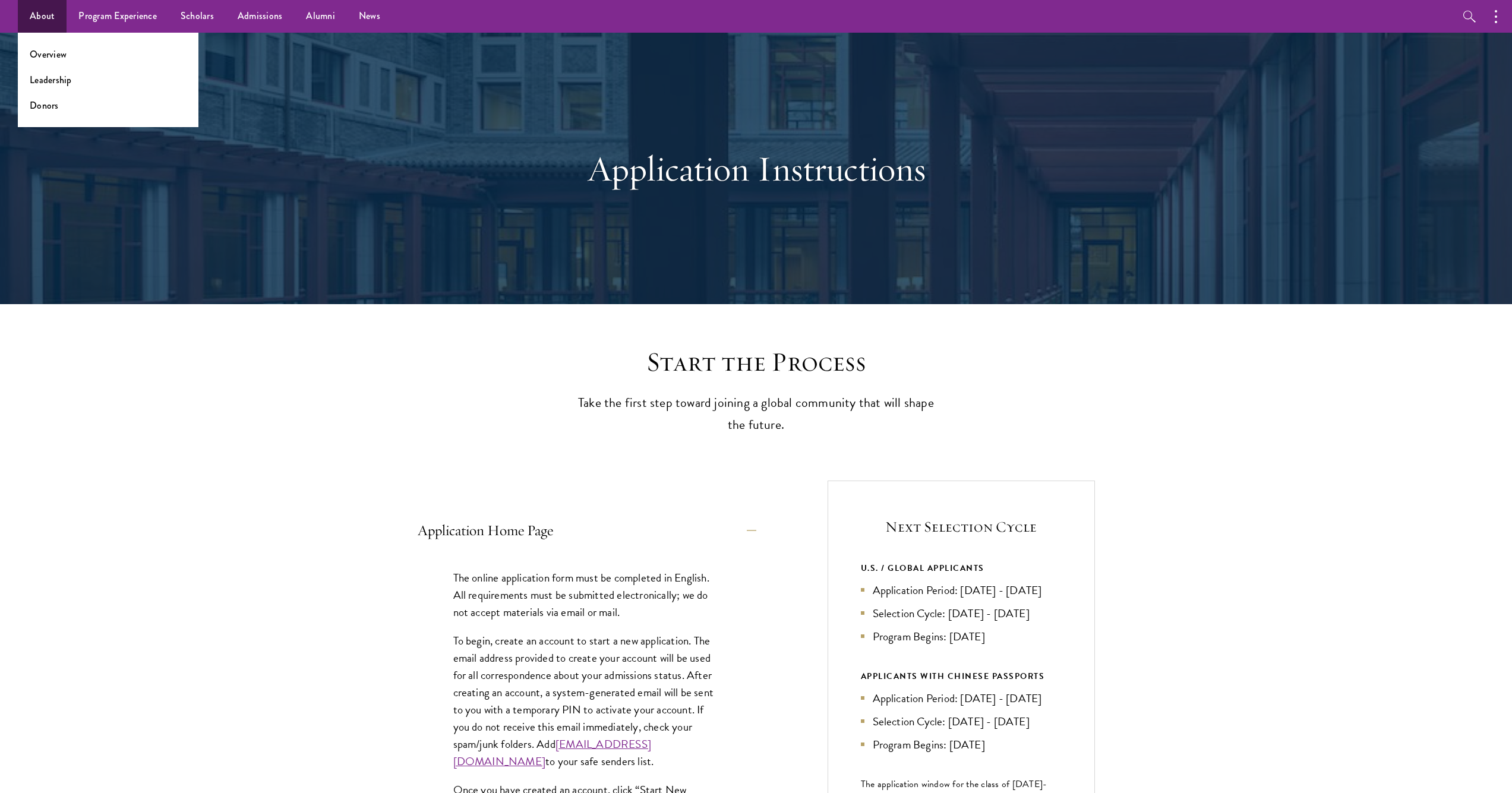
click at [53, 18] on link "About" at bounding box center [42, 16] width 49 height 33
